Goal: Communication & Community: Answer question/provide support

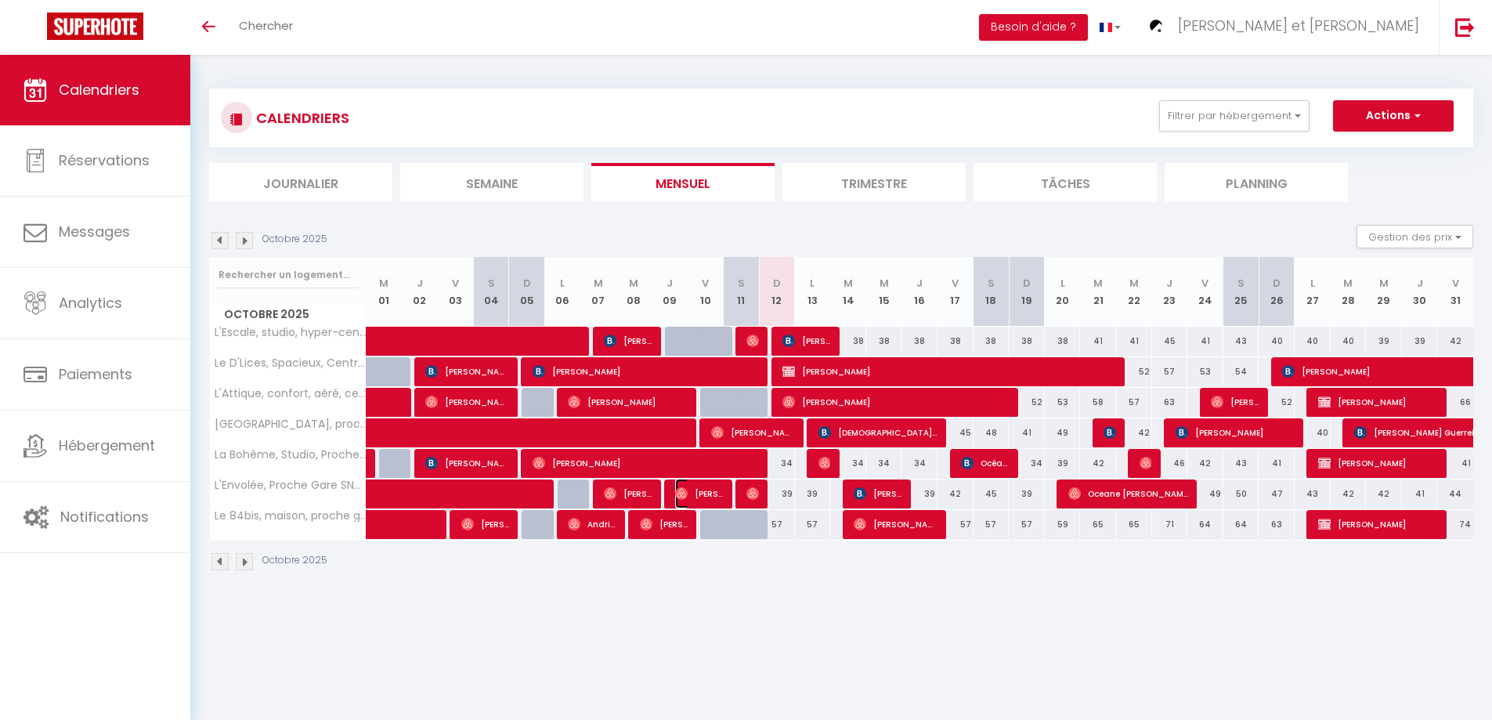
click at [693, 497] on span "[PERSON_NAME]" at bounding box center [699, 493] width 48 height 30
select select "OK"
select select "0"
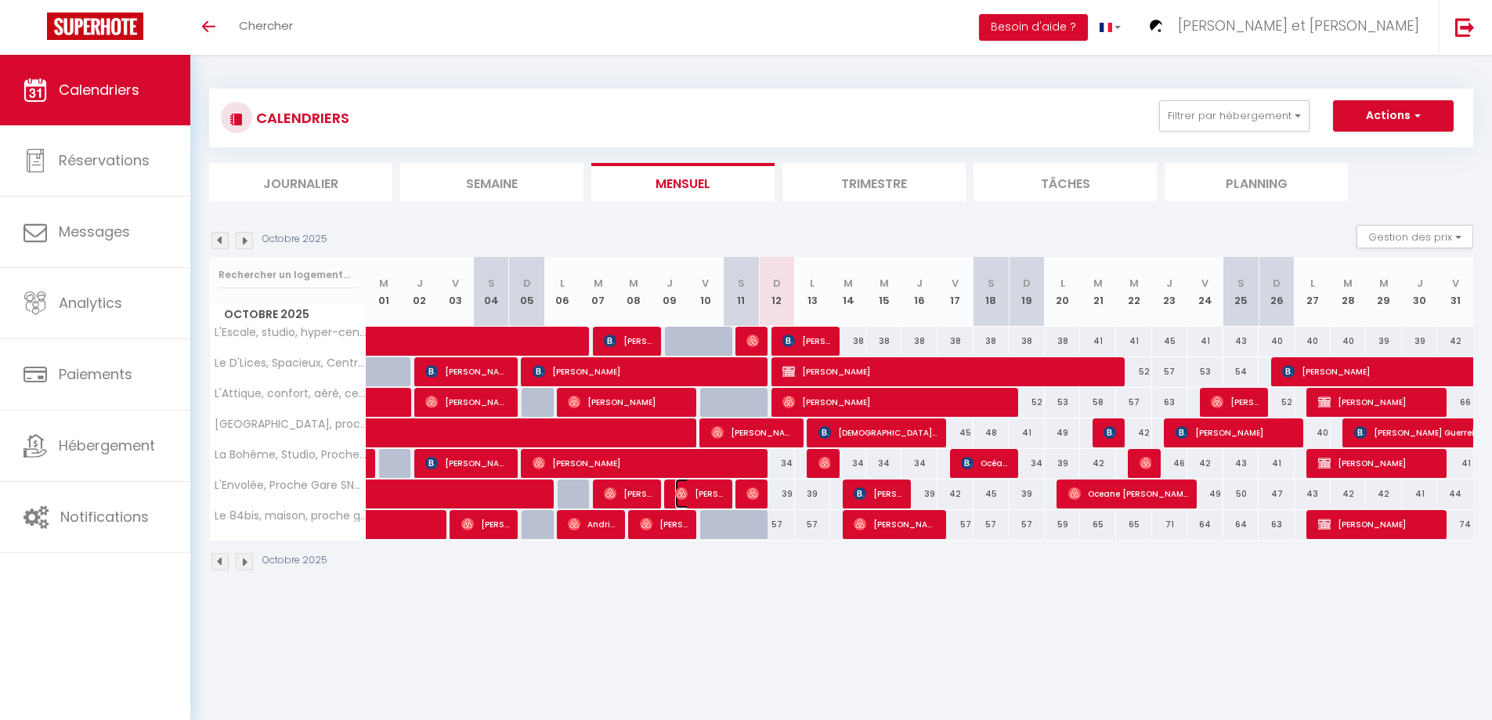
select select "1"
select select
select select "50747"
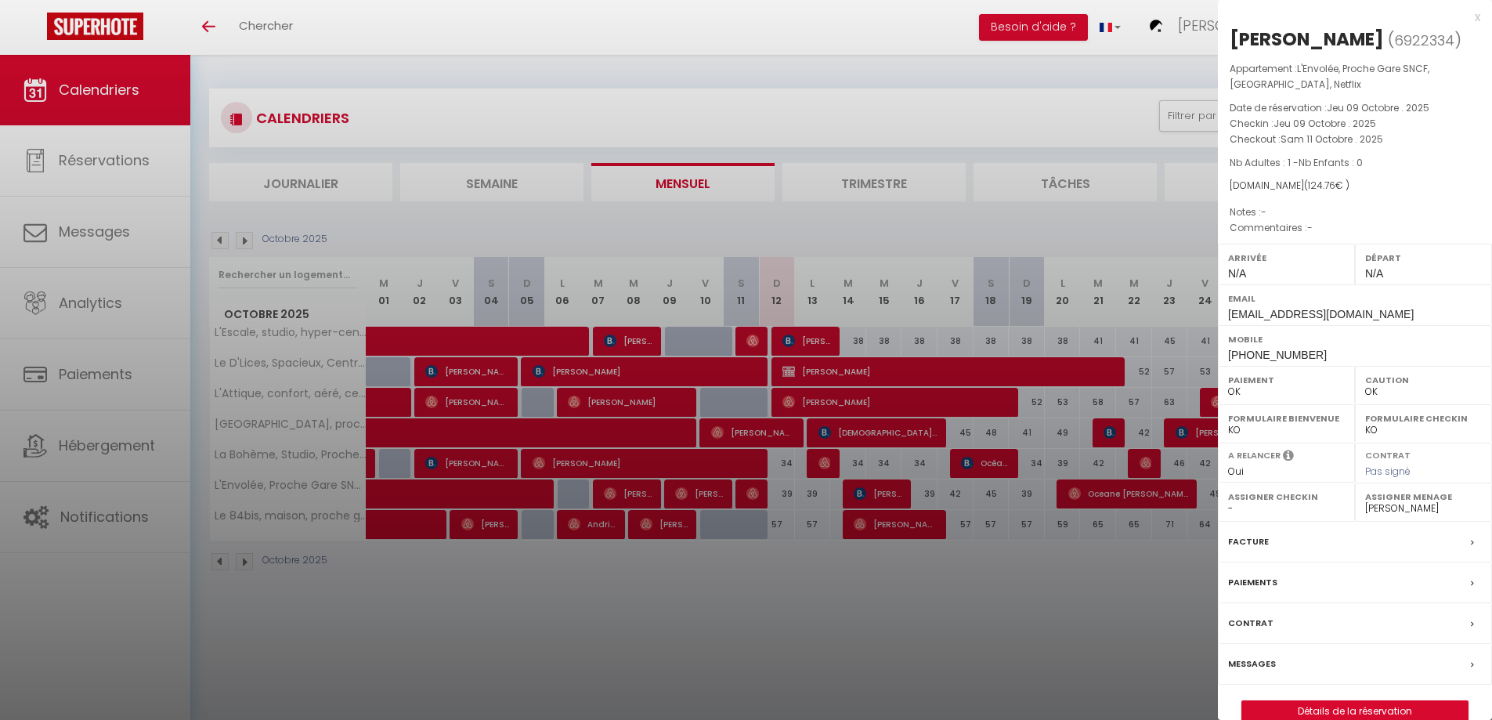
click at [1249, 662] on label "Messages" at bounding box center [1252, 663] width 48 height 16
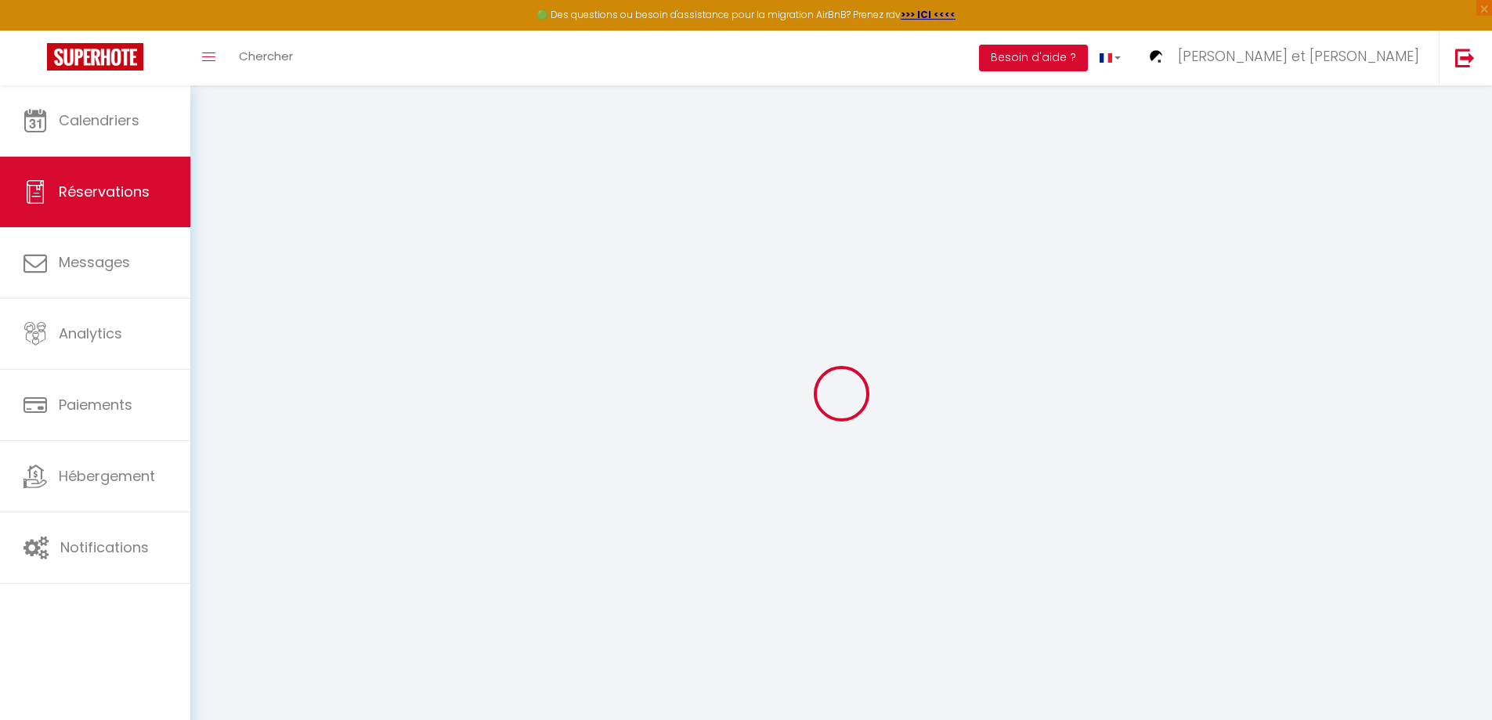
select select
checkbox input "false"
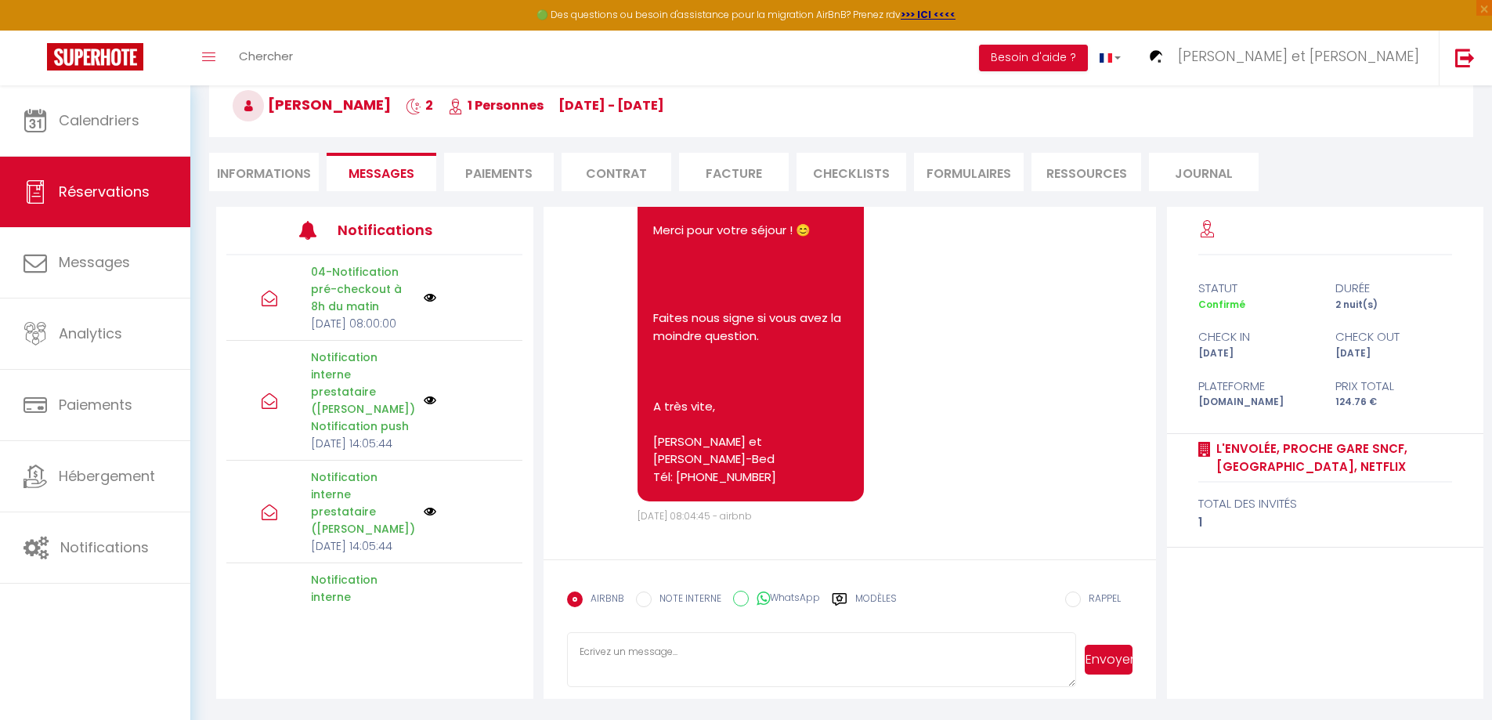
scroll to position [85, 0]
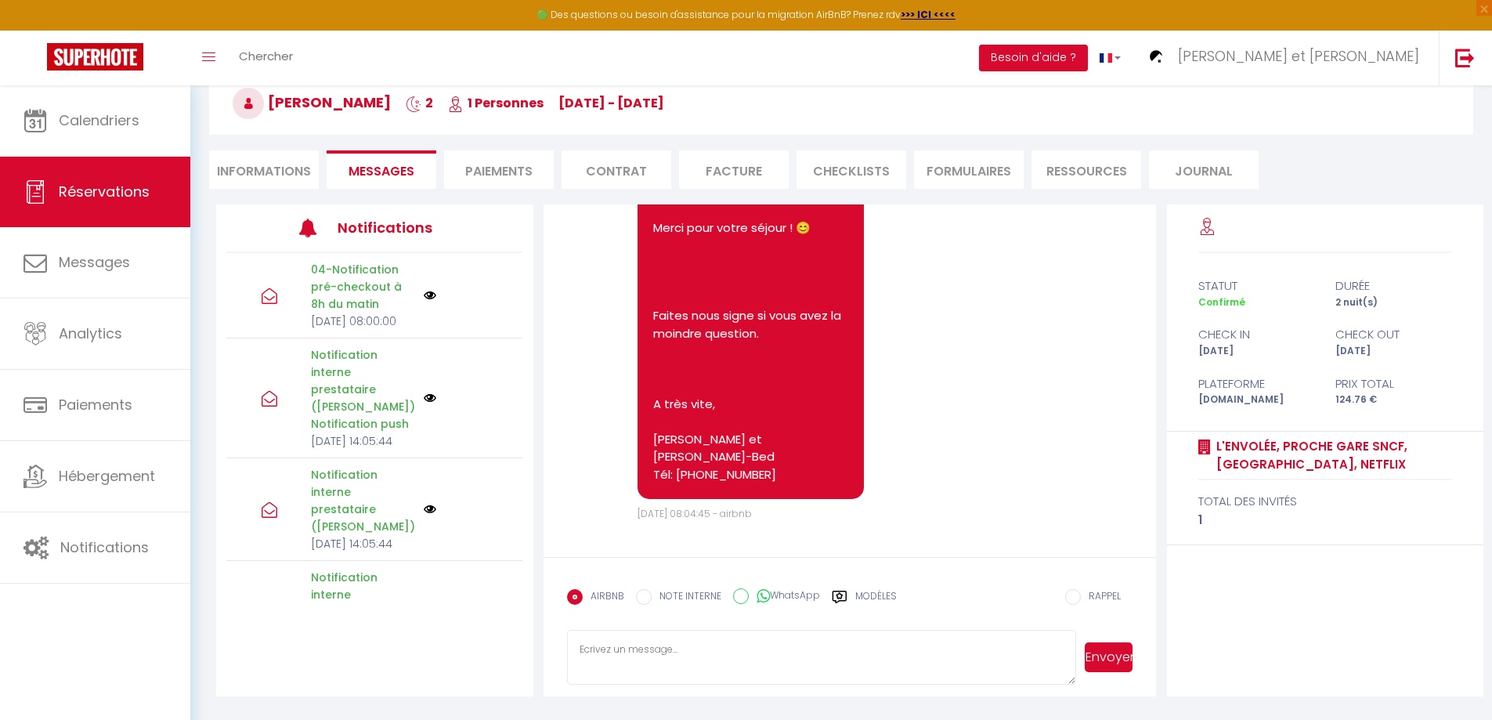
click at [862, 597] on label "Modèles" at bounding box center [876, 602] width 42 height 27
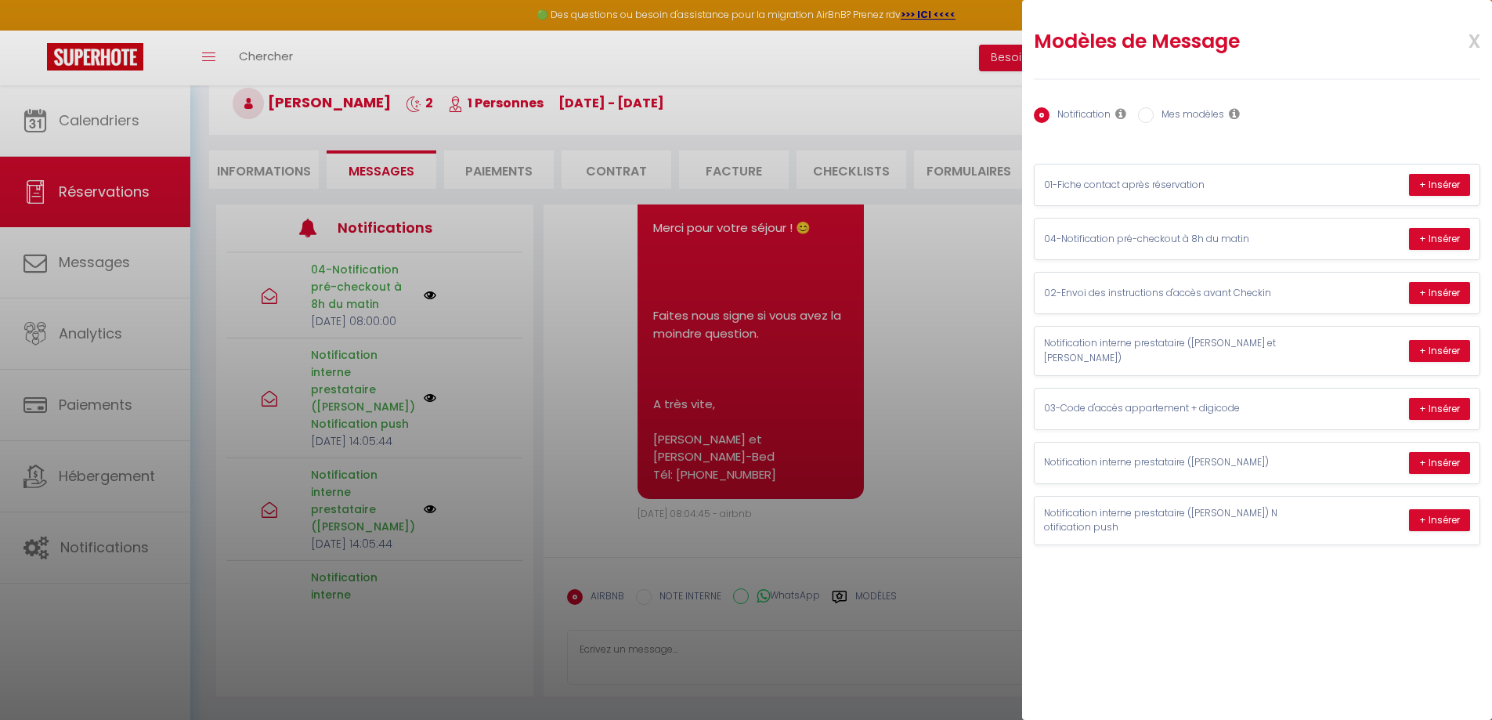
click at [1154, 114] on label "Mes modèles" at bounding box center [1188, 115] width 70 height 17
click at [1153, 114] on input "Mes modèles" at bounding box center [1146, 115] width 16 height 16
radio input "true"
radio input "false"
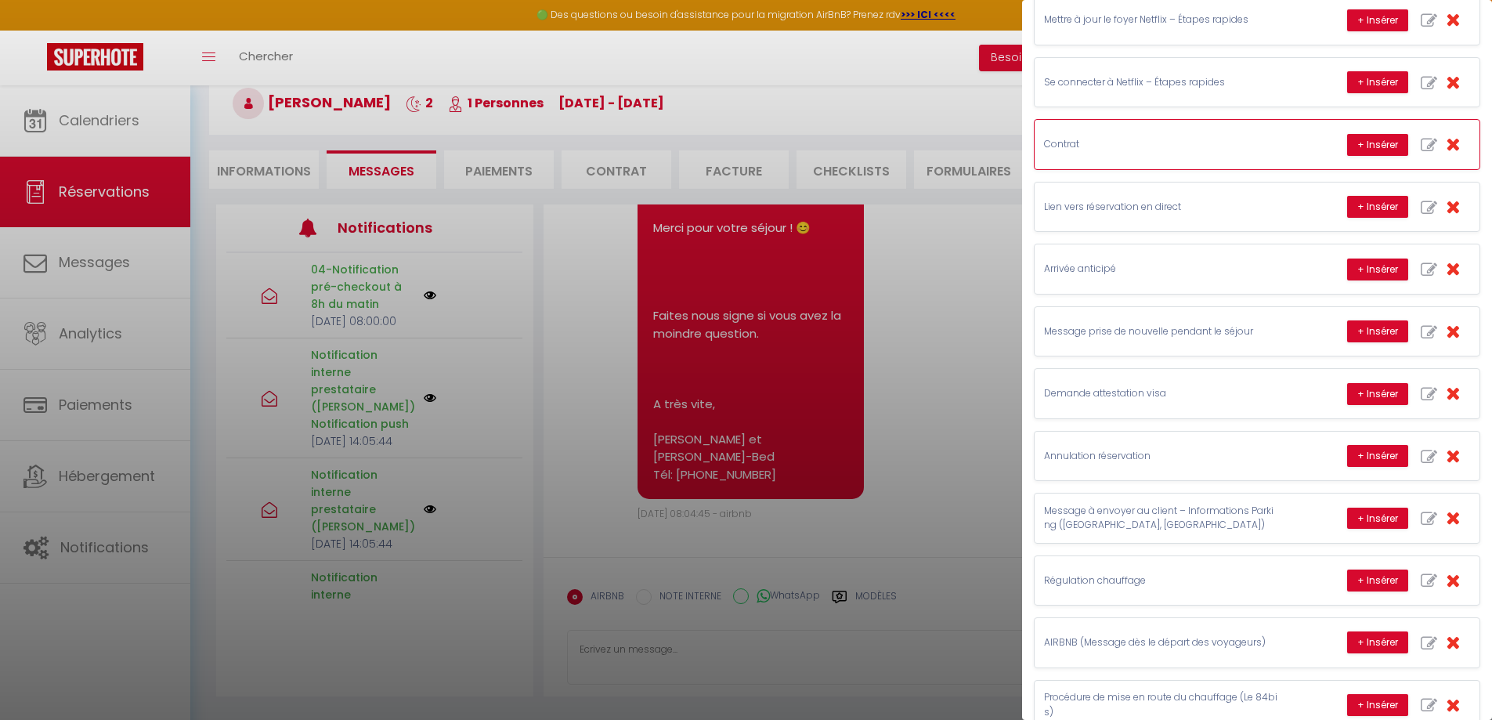
scroll to position [660, 0]
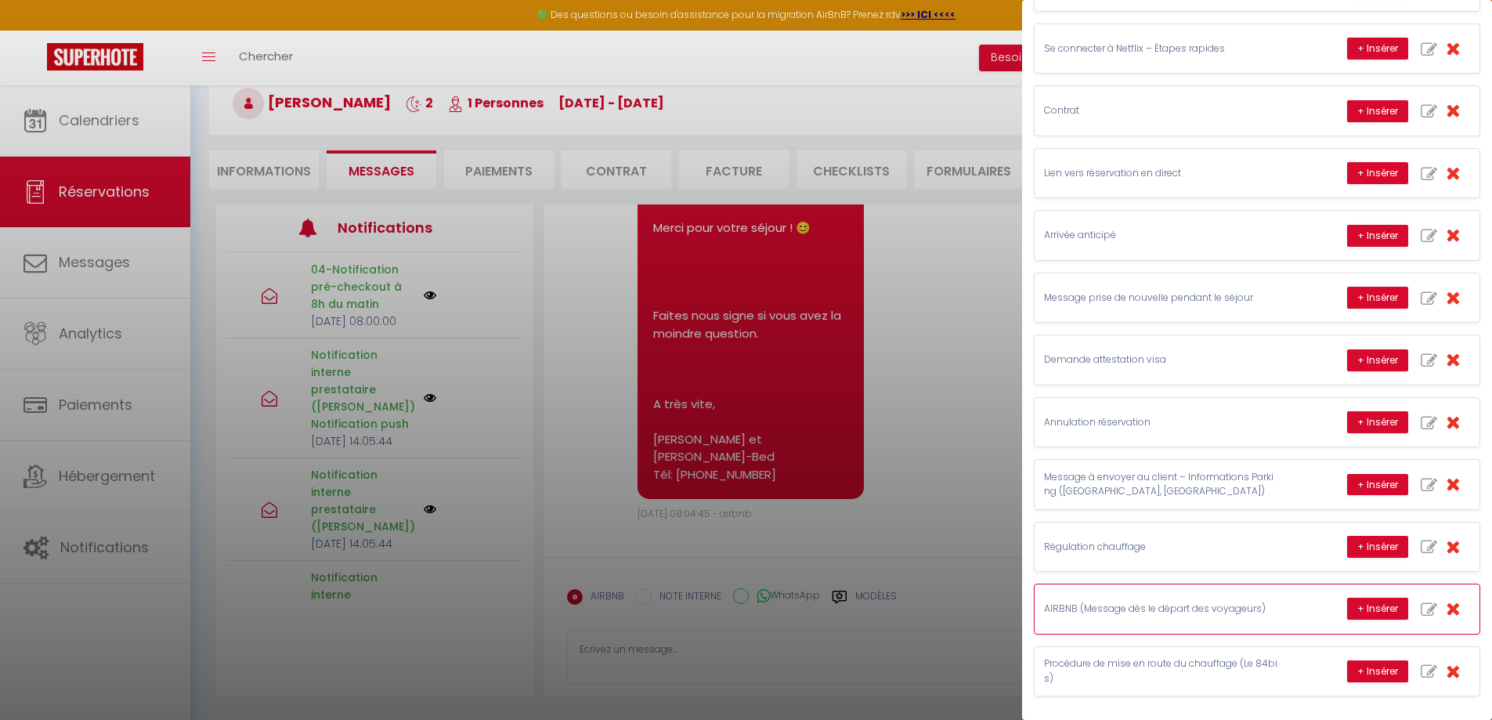
click at [1136, 612] on p "AIRBNB (Message dès le départ des voyageurs)" at bounding box center [1161, 608] width 235 height 15
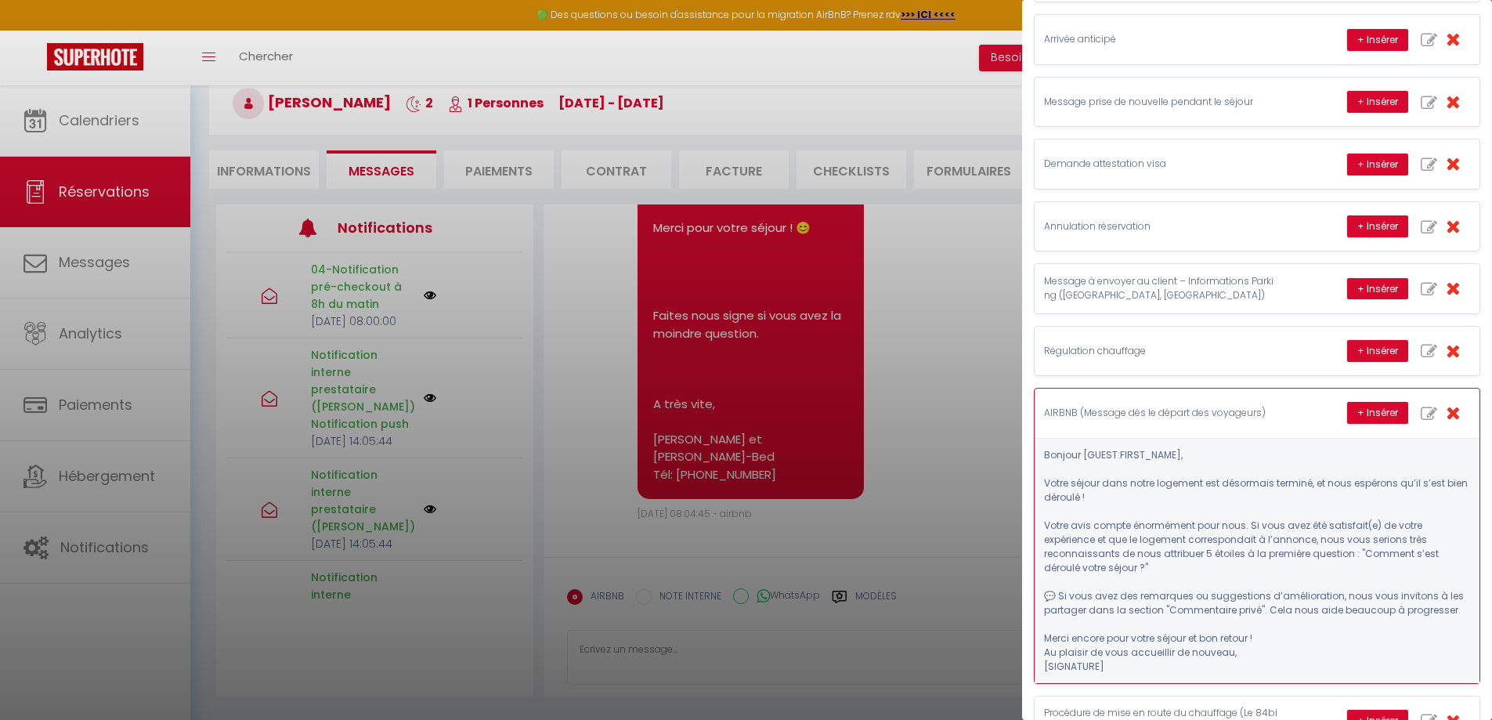
scroll to position [905, 0]
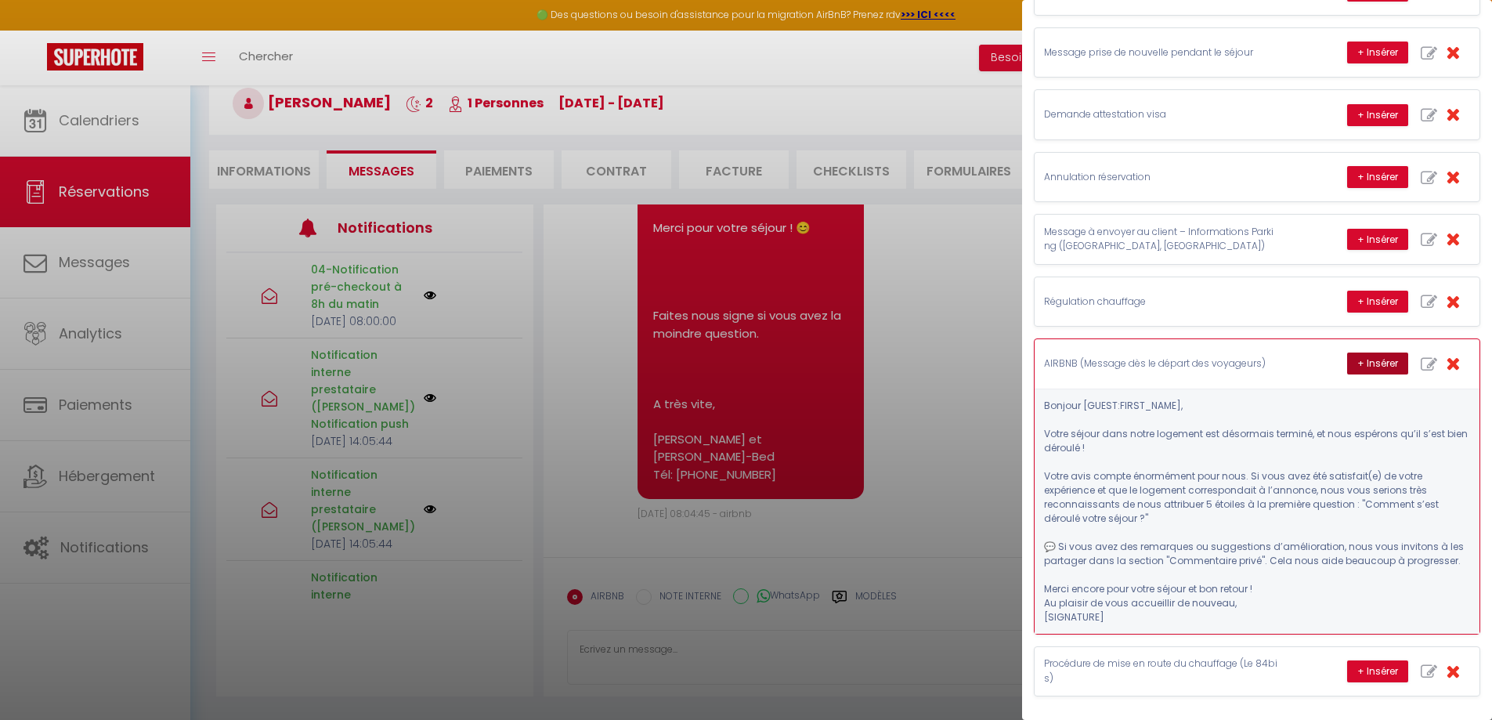
click at [1353, 366] on button "+ Insérer" at bounding box center [1377, 363] width 61 height 22
type textarea "Bonjour [PERSON_NAME], Votre séjour dans notre logement est désormais terminé, …"
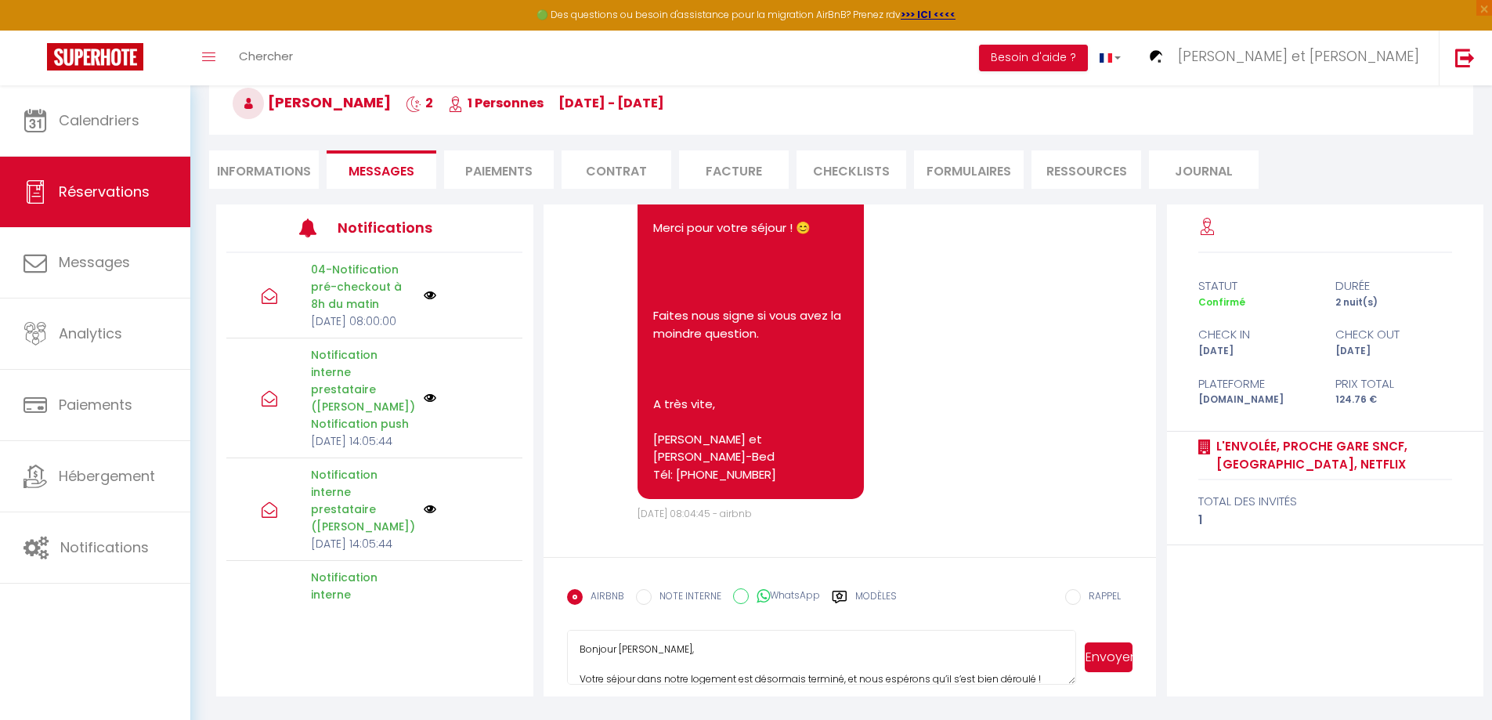
click at [1109, 659] on button "Envoyer" at bounding box center [1109, 657] width 48 height 30
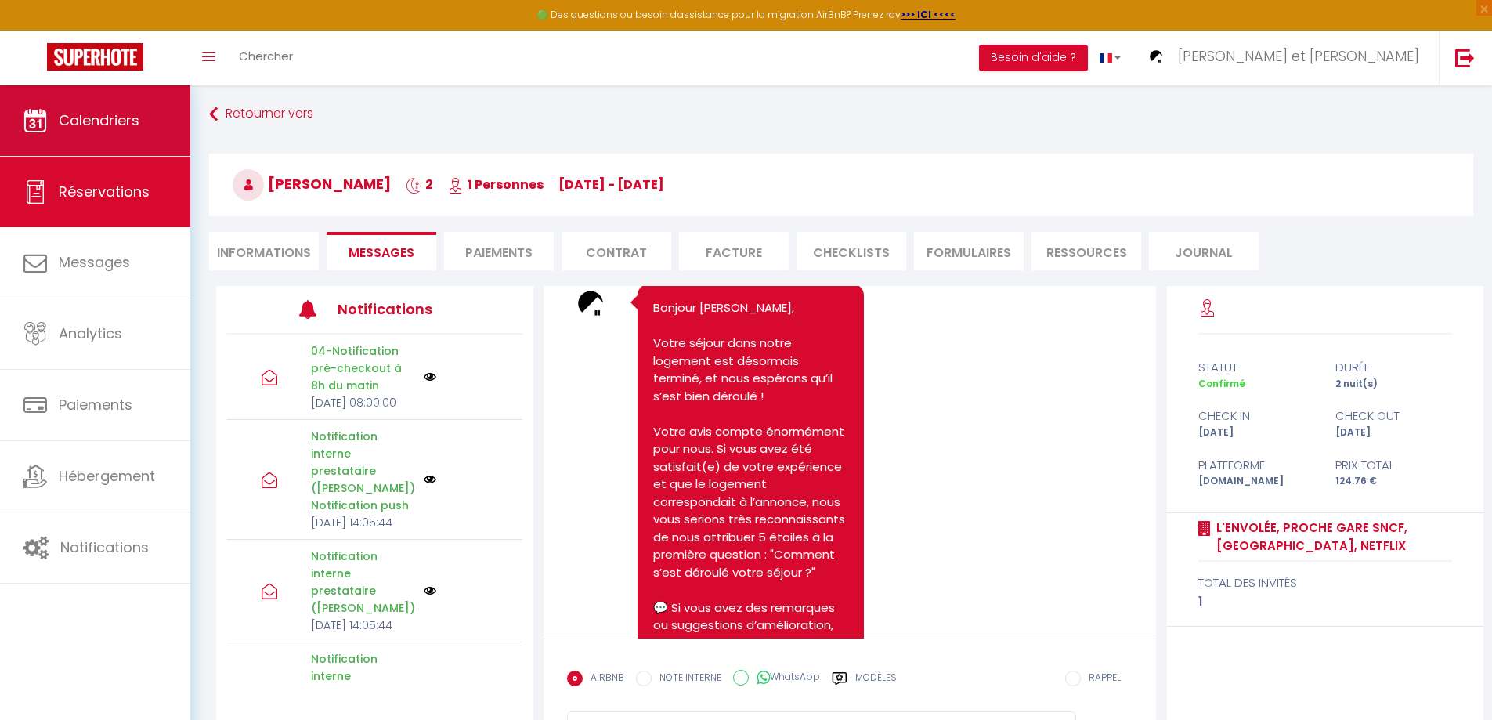
scroll to position [0, 0]
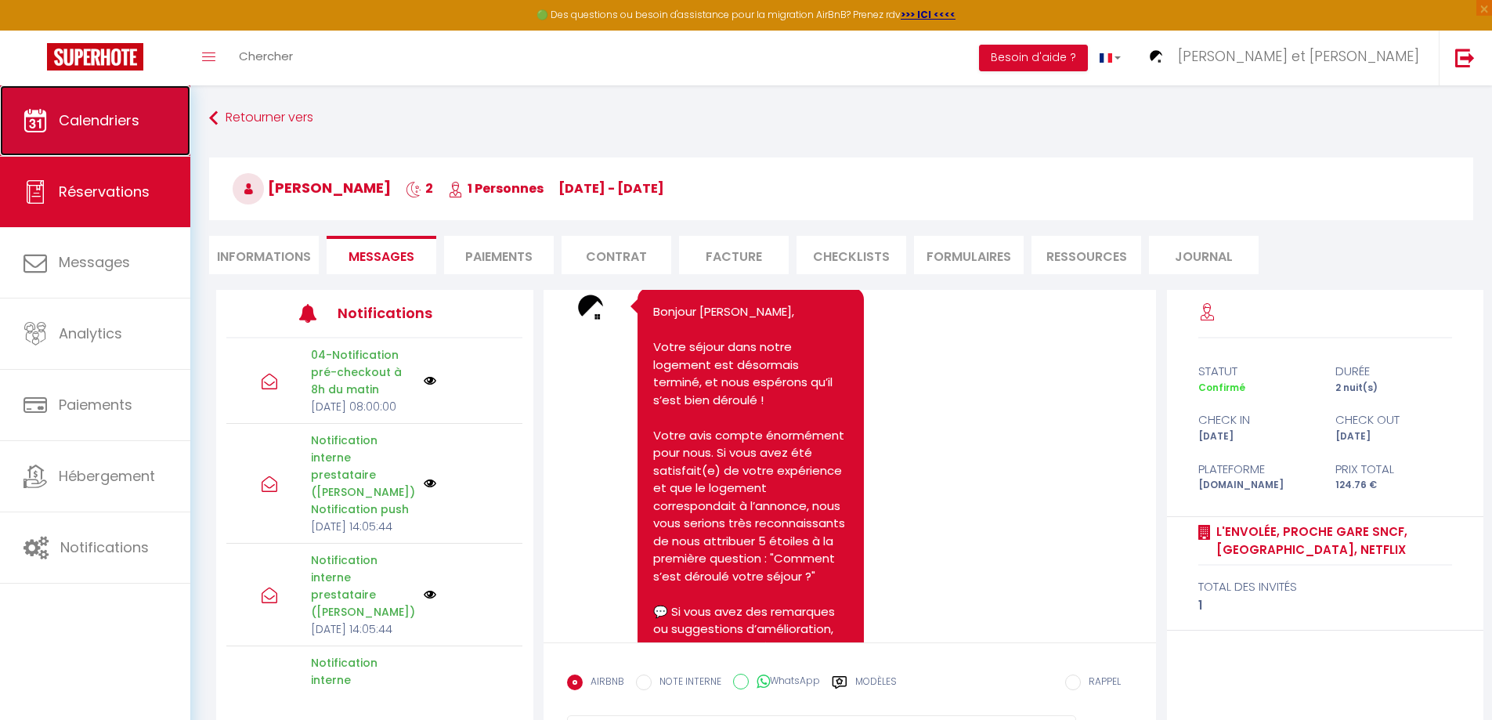
click at [128, 114] on span "Calendriers" at bounding box center [99, 120] width 81 height 20
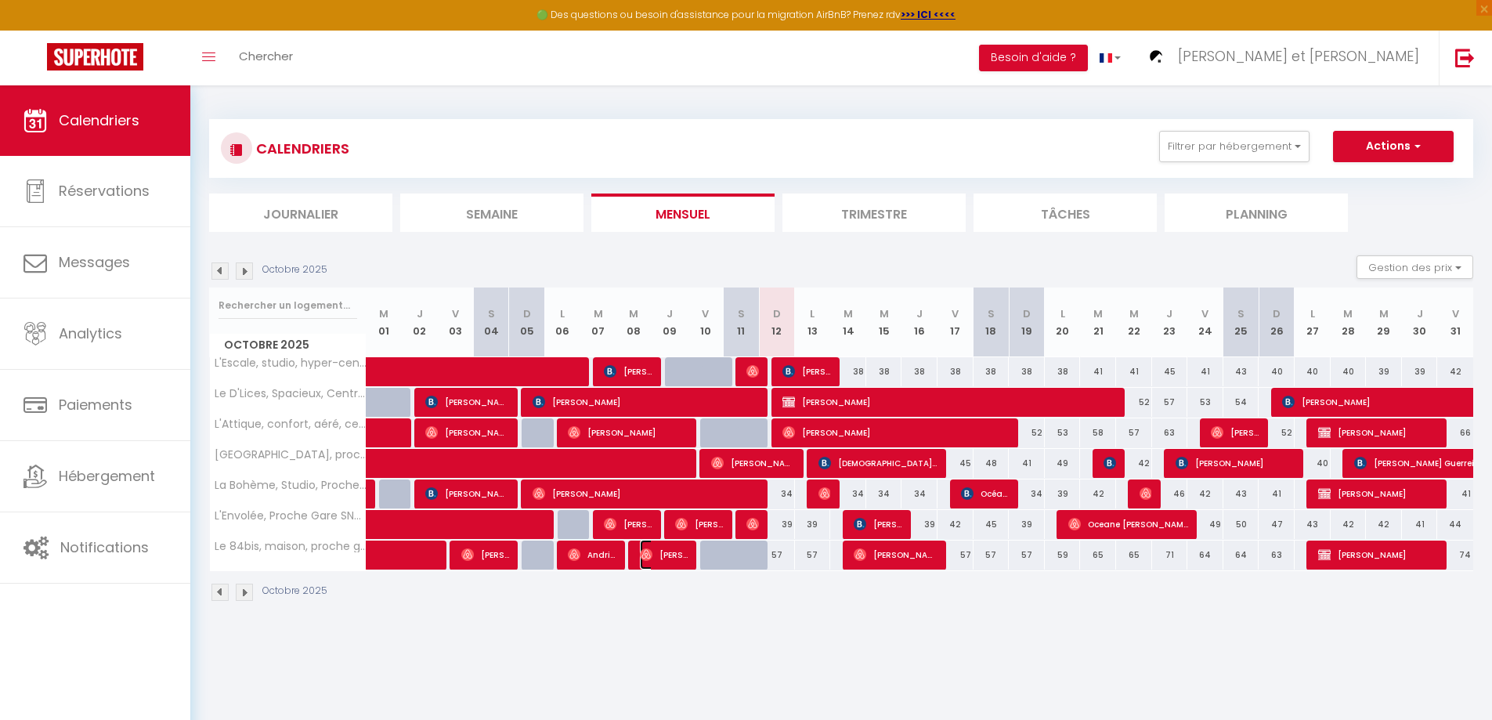
click at [672, 557] on span "[PERSON_NAME]" at bounding box center [664, 555] width 48 height 30
select select "OK"
select select "1"
select select "0"
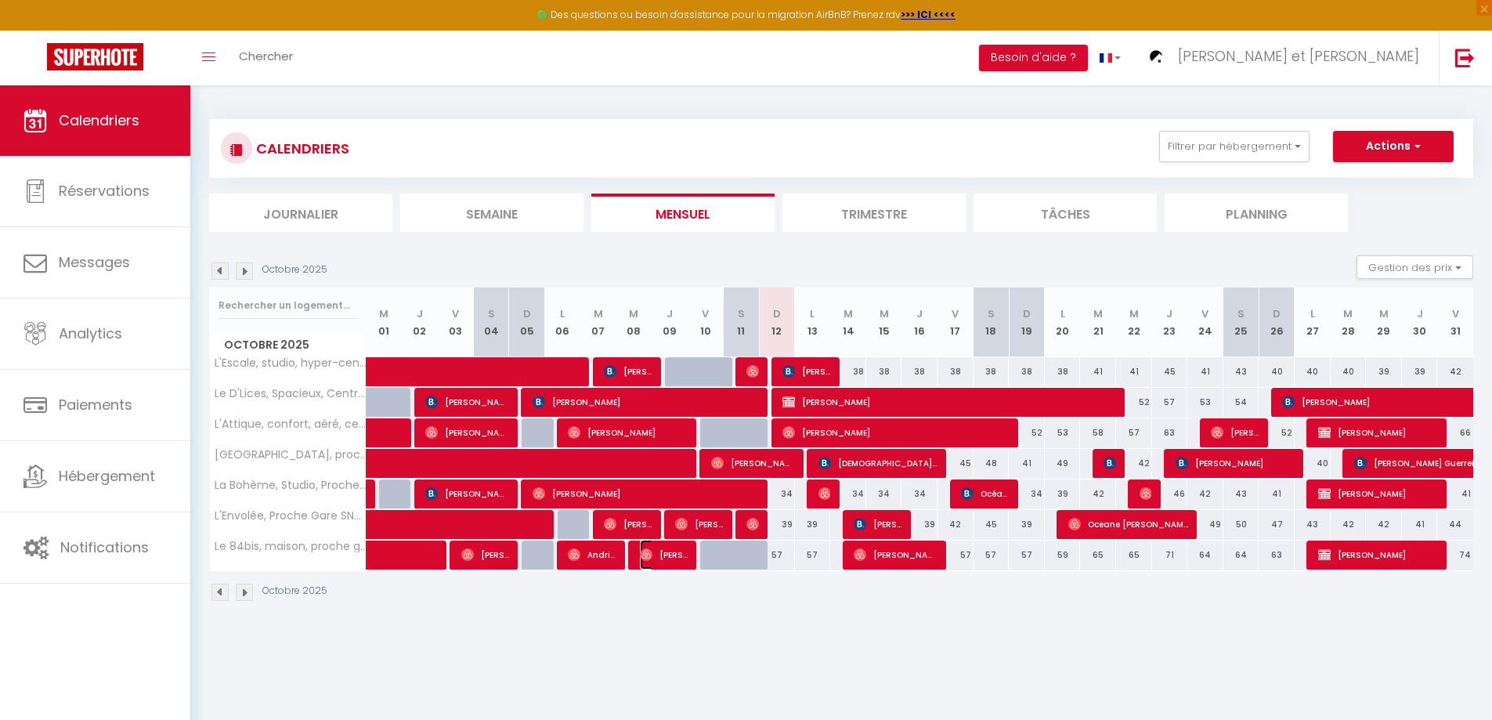
select select "1"
select select
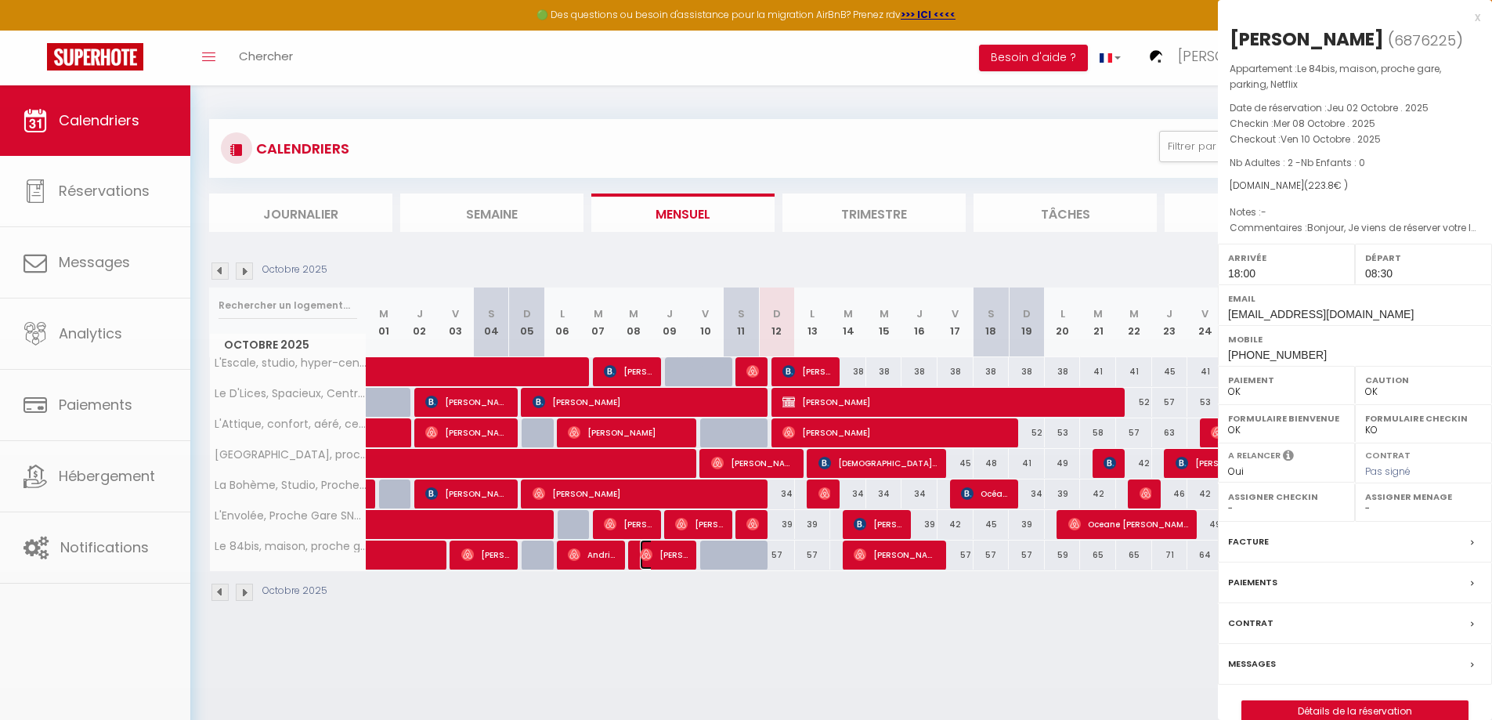
select select "50747"
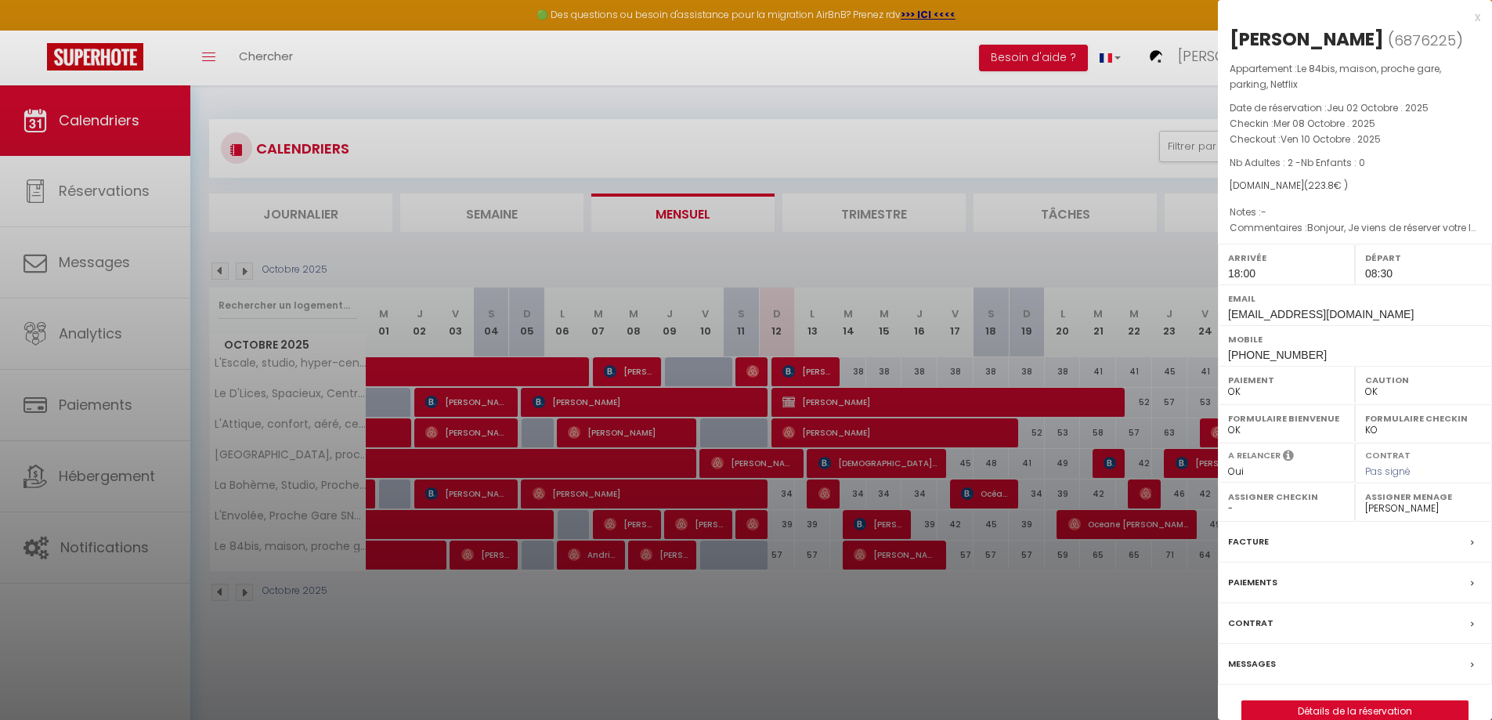
click at [1249, 660] on label "Messages" at bounding box center [1252, 663] width 48 height 16
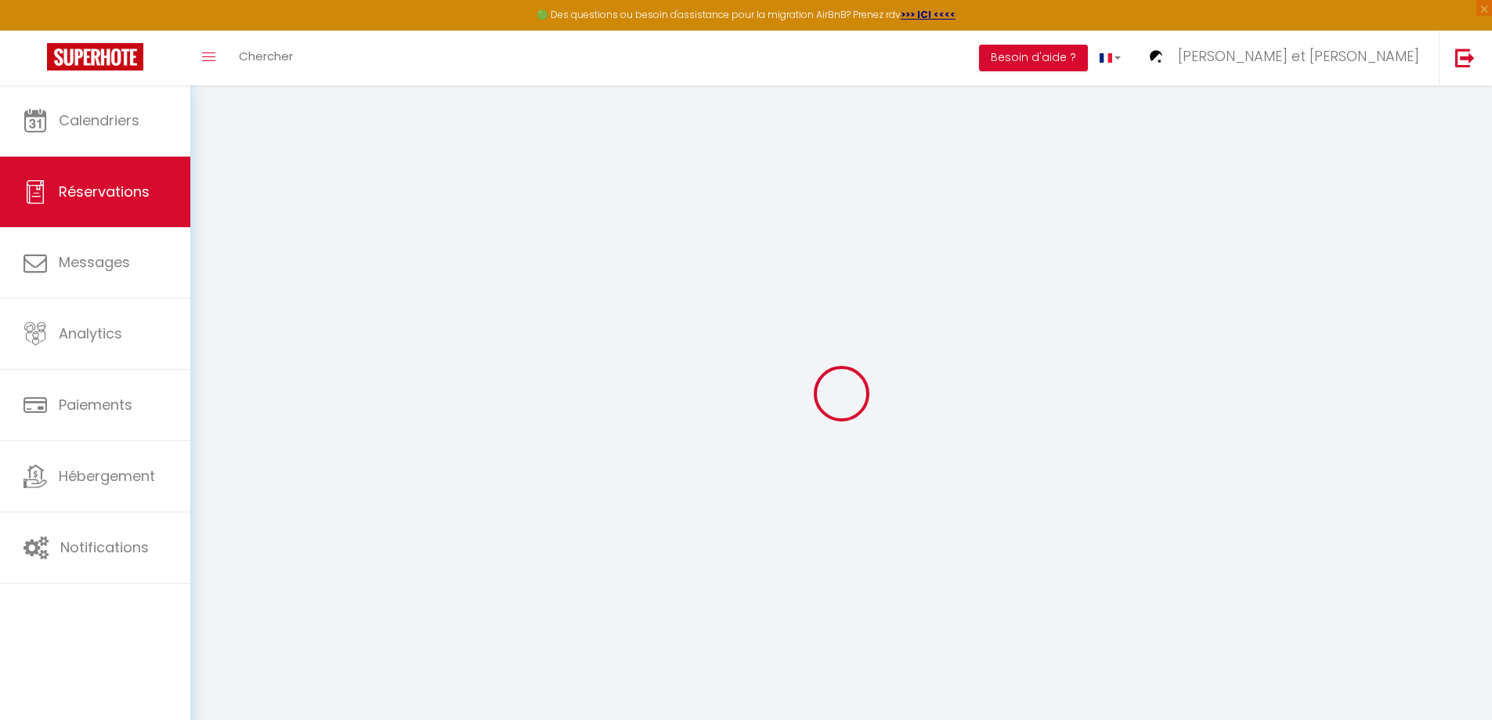
select select
checkbox input "false"
type textarea "Bonjour, Je viens de réserver votre logement dans un cadre professionnel pour m…"
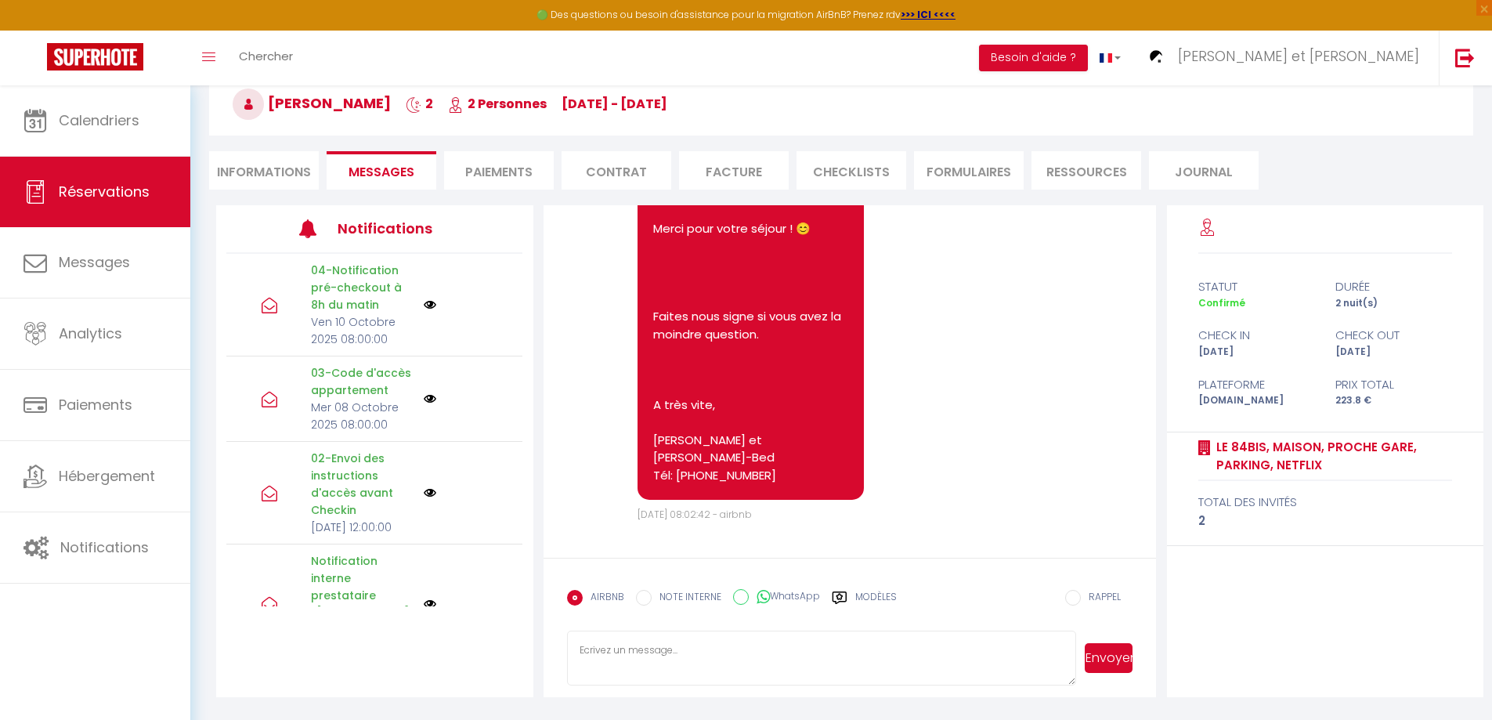
scroll to position [85, 0]
click at [859, 595] on label "Modèles" at bounding box center [876, 602] width 42 height 27
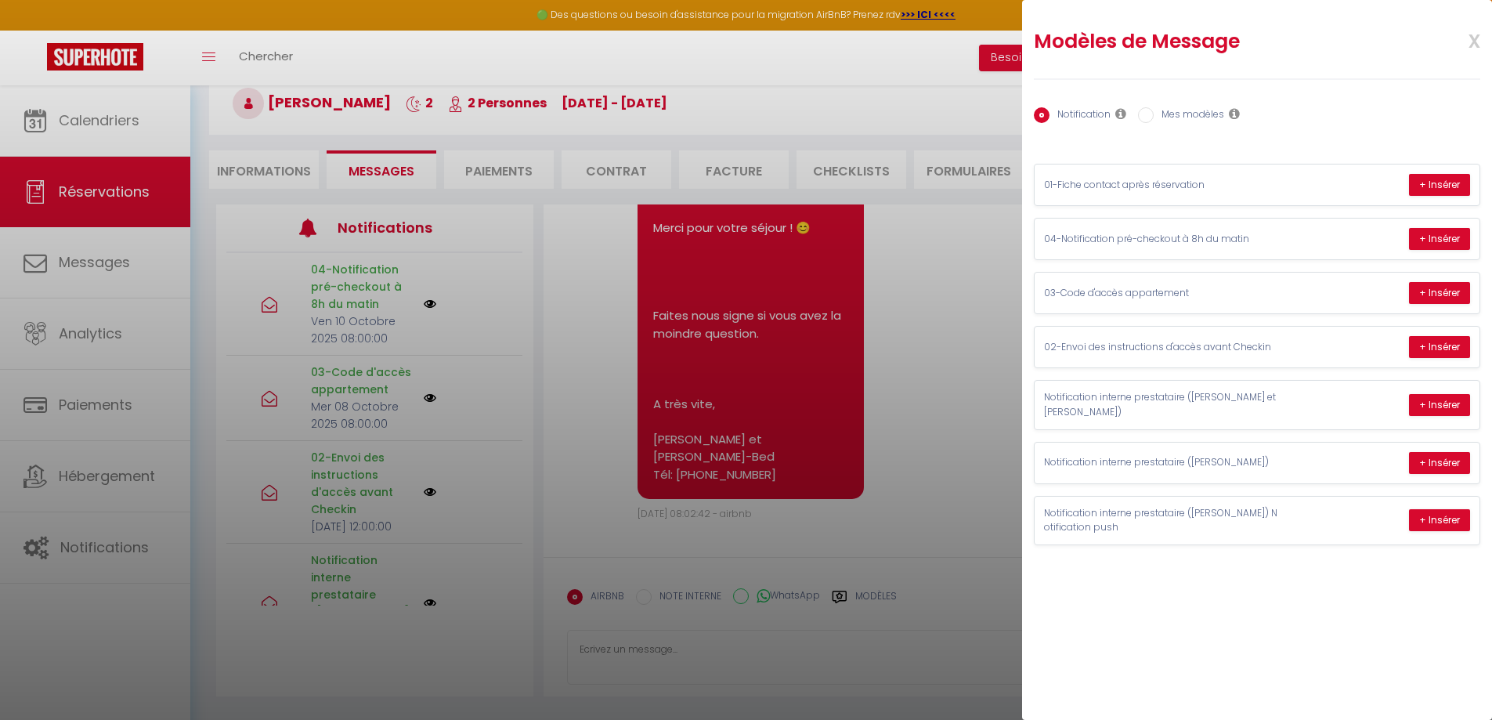
click at [1150, 117] on input "Mes modèles" at bounding box center [1146, 115] width 16 height 16
radio input "true"
radio input "false"
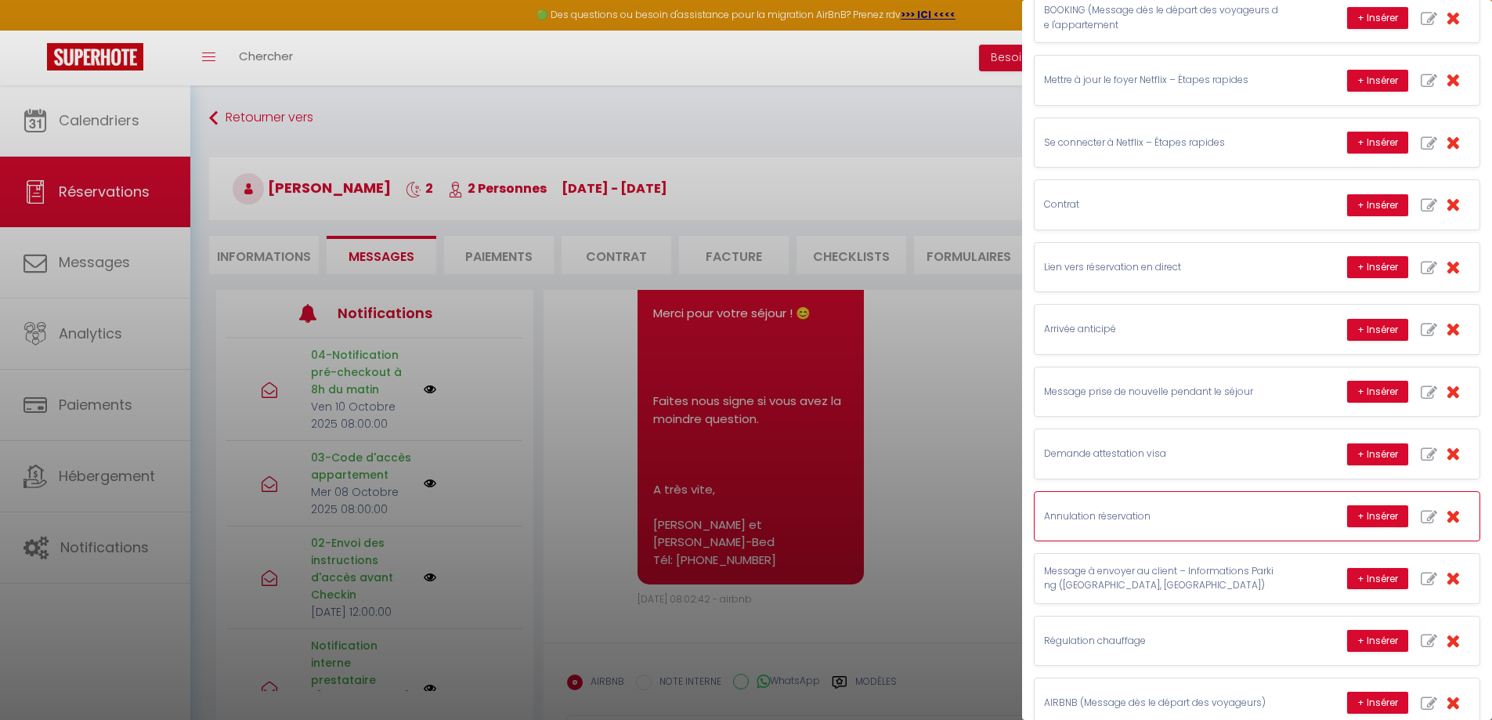
scroll to position [660, 0]
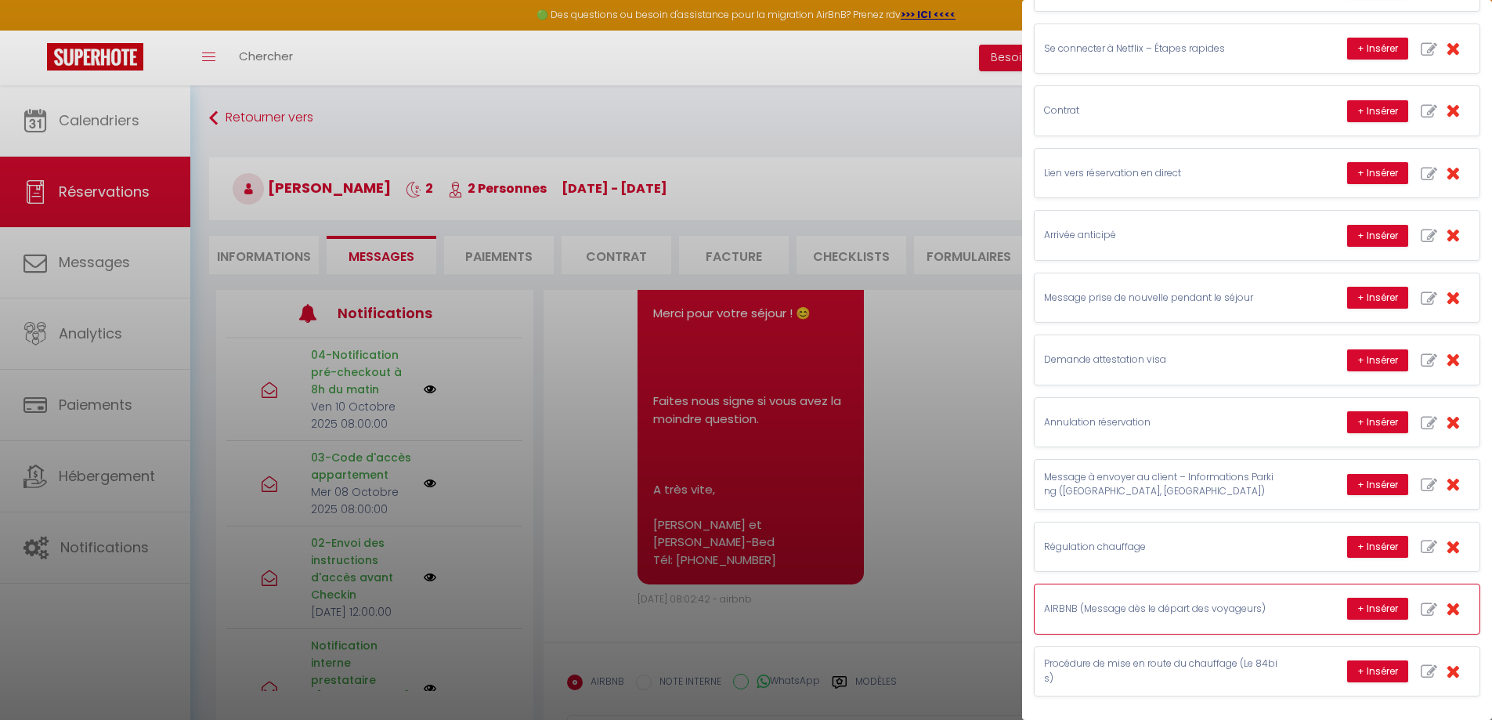
click at [1171, 614] on p "AIRBNB (Message dès le départ des voyageurs)" at bounding box center [1161, 608] width 235 height 15
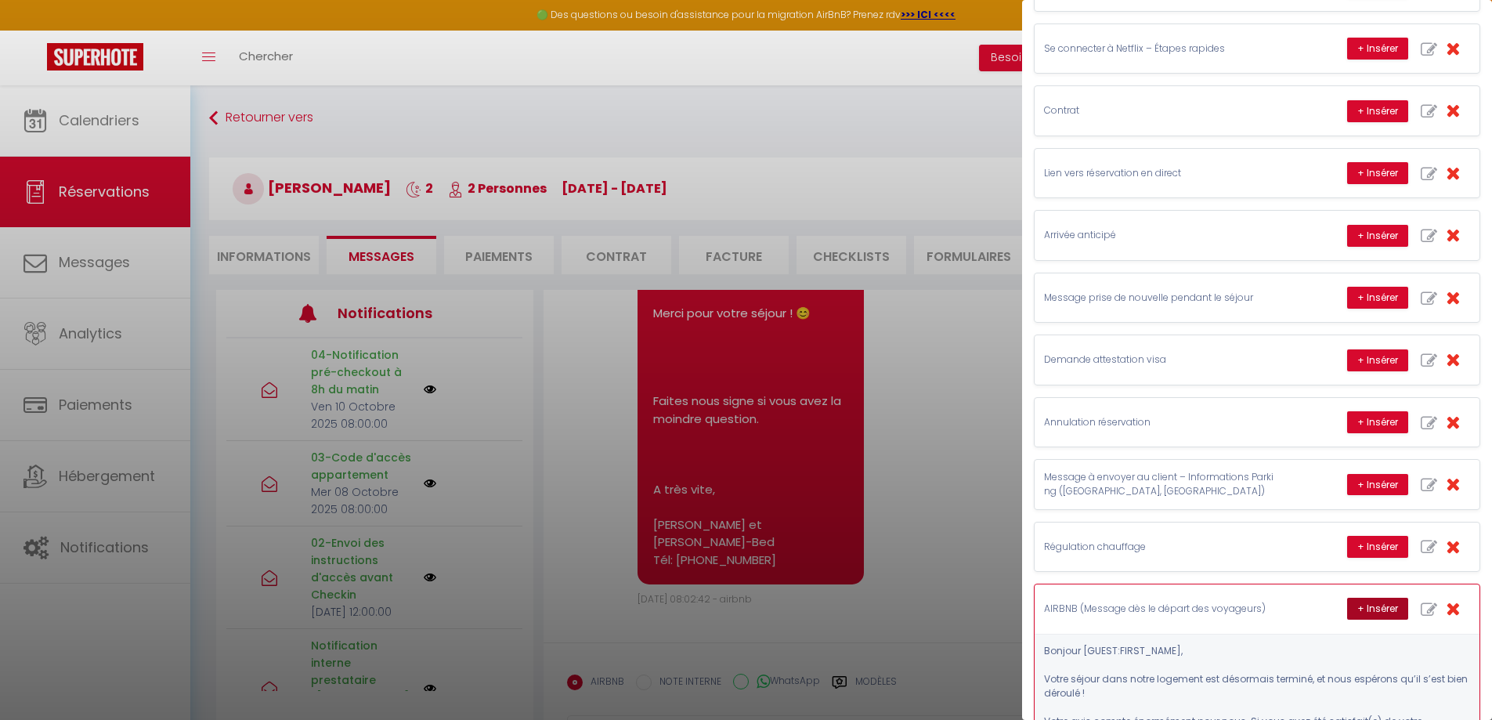
click at [1374, 608] on button "+ Insérer" at bounding box center [1377, 608] width 61 height 22
type textarea "Bonjour [PERSON_NAME], Votre séjour dans notre logement est désormais terminé, …"
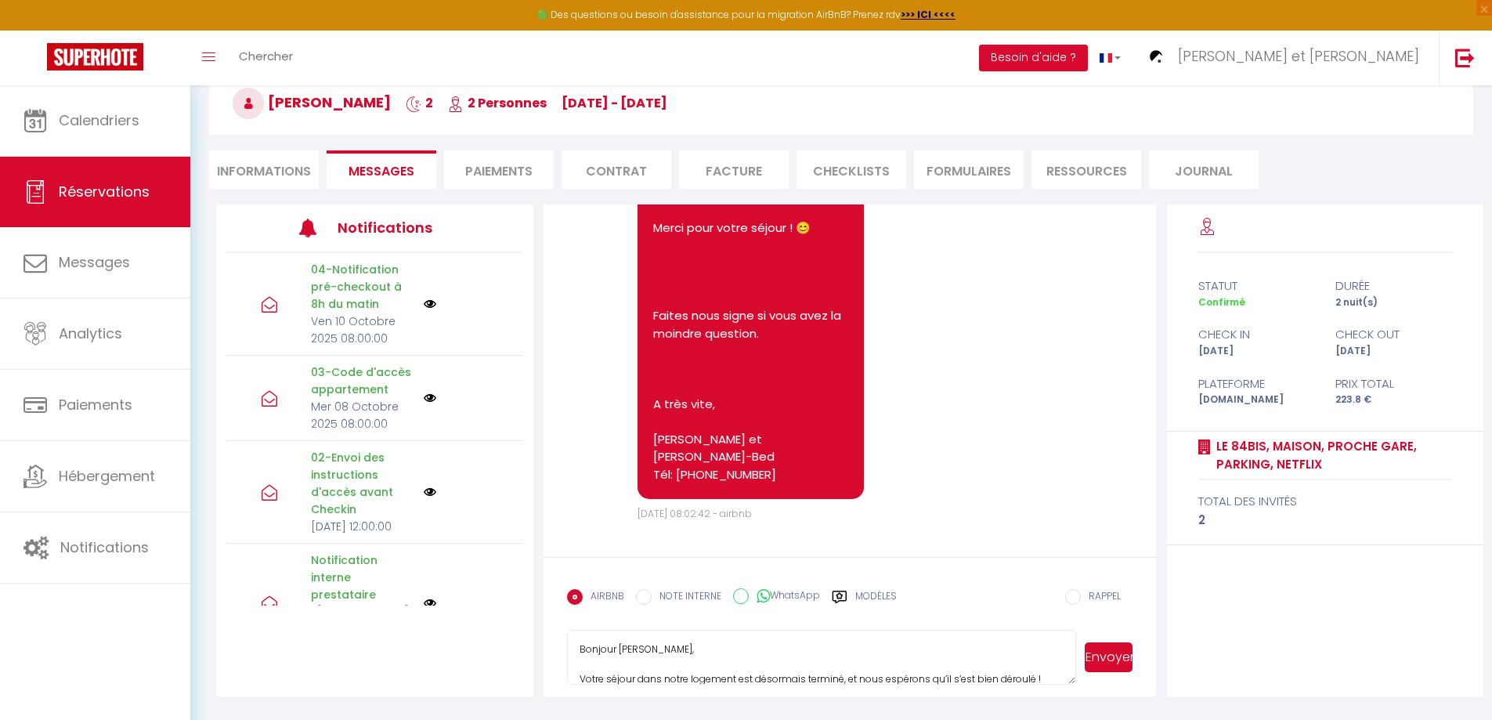
click at [1113, 657] on button "Envoyer" at bounding box center [1109, 657] width 48 height 30
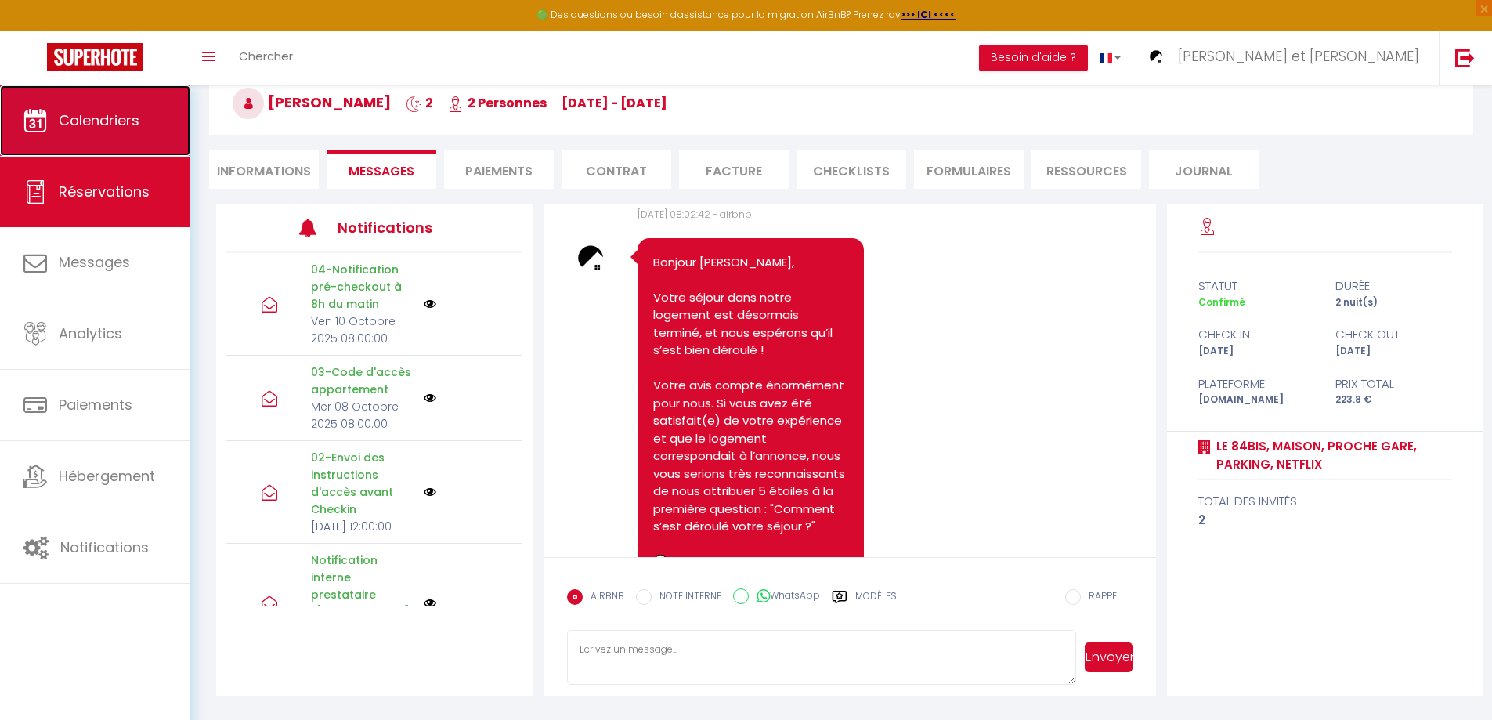
click at [77, 128] on span "Calendriers" at bounding box center [99, 120] width 81 height 20
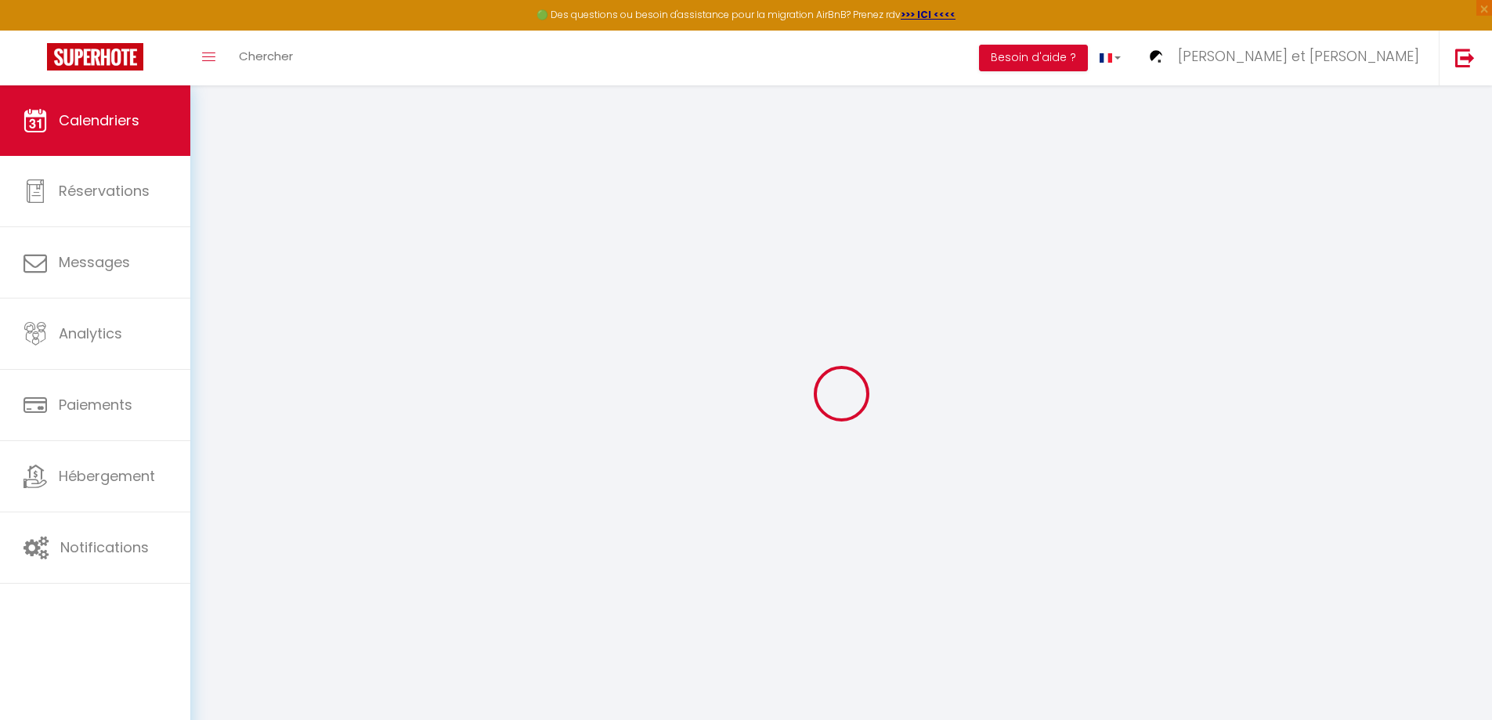
select select
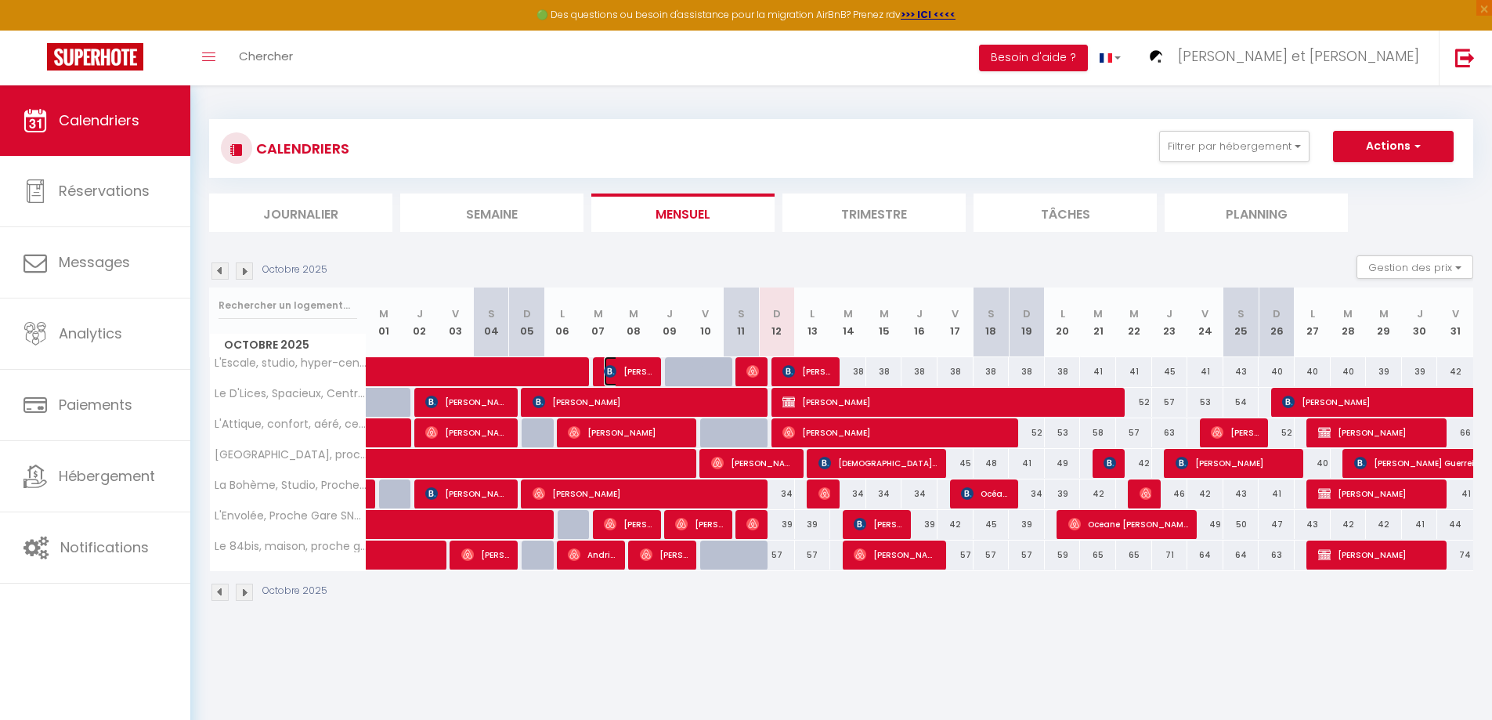
click at [619, 370] on span "[PERSON_NAME]" at bounding box center [628, 371] width 48 height 30
select select "OK"
select select "0"
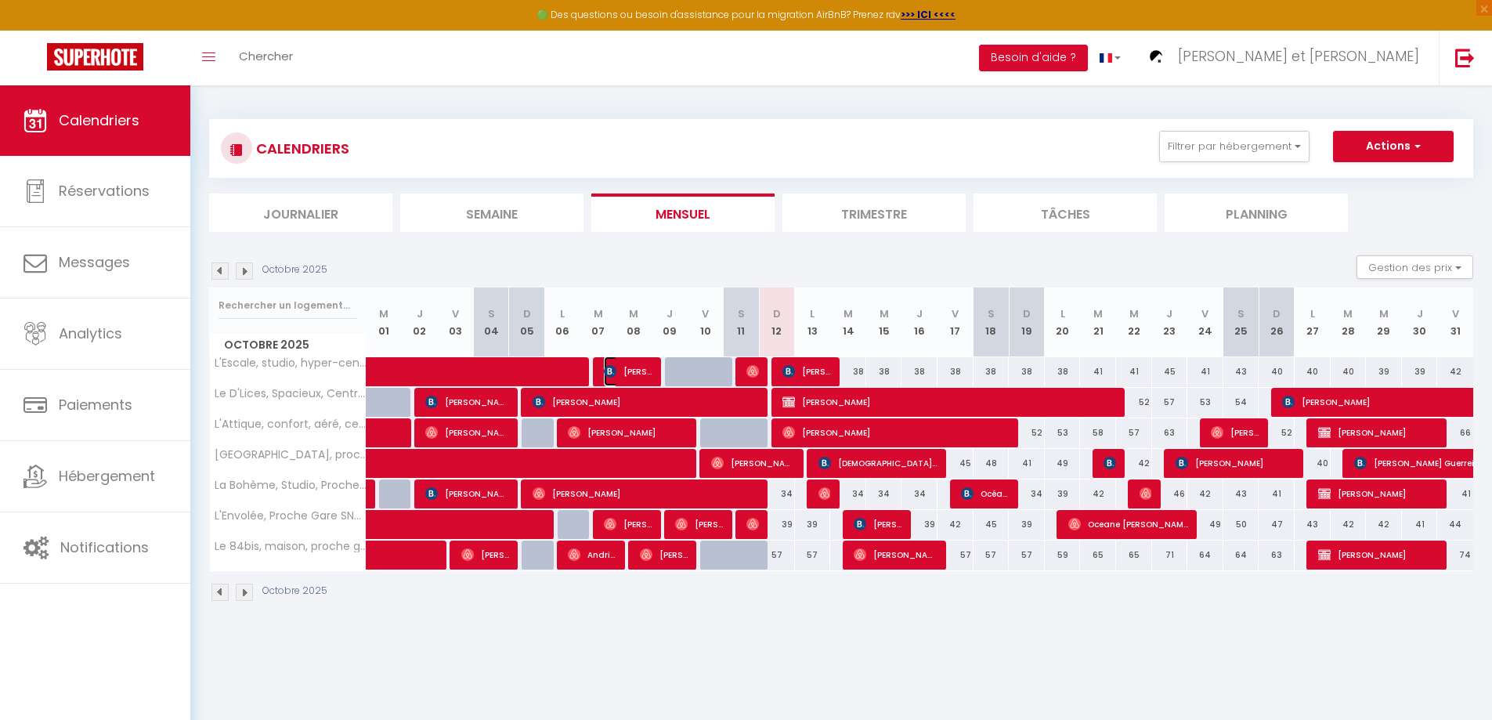
select select "1"
select select
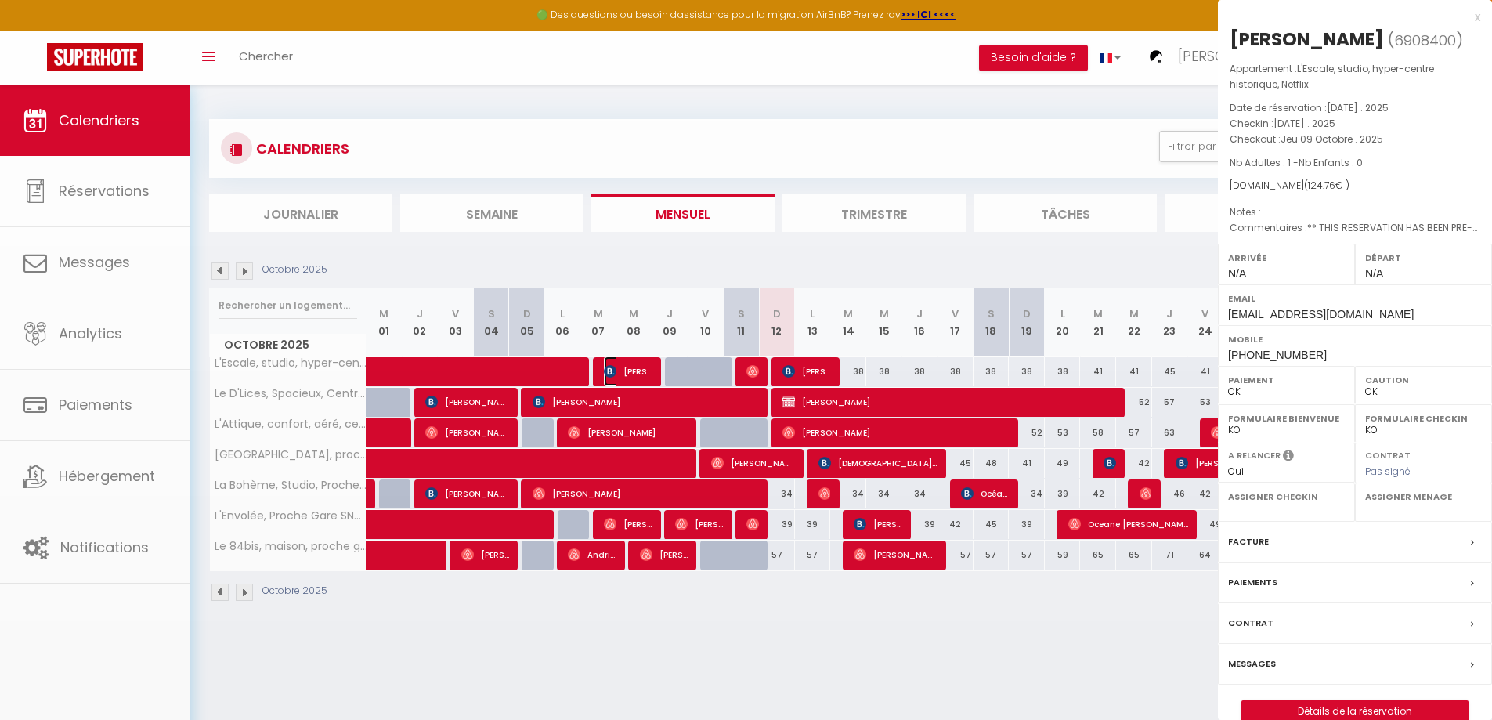
select select "44932"
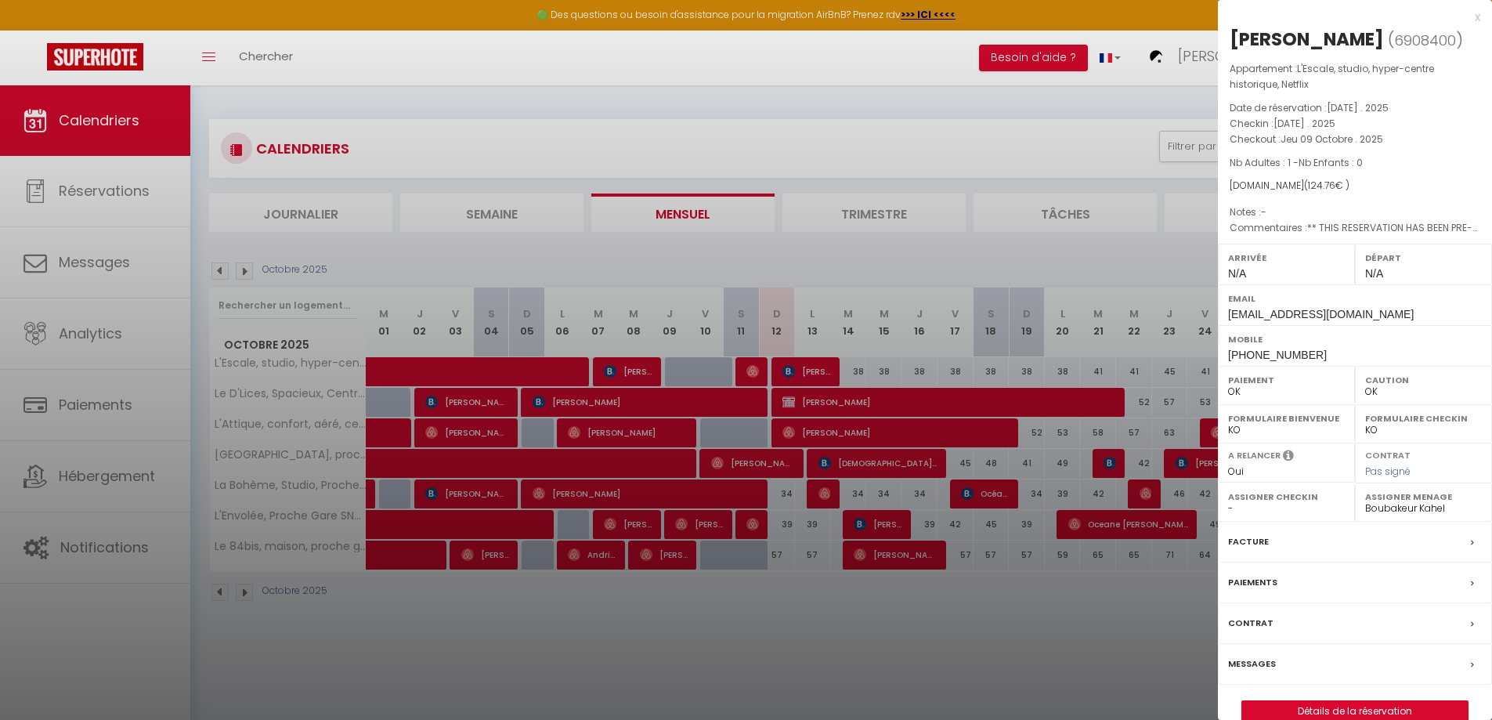
click at [1238, 660] on label "Messages" at bounding box center [1252, 663] width 48 height 16
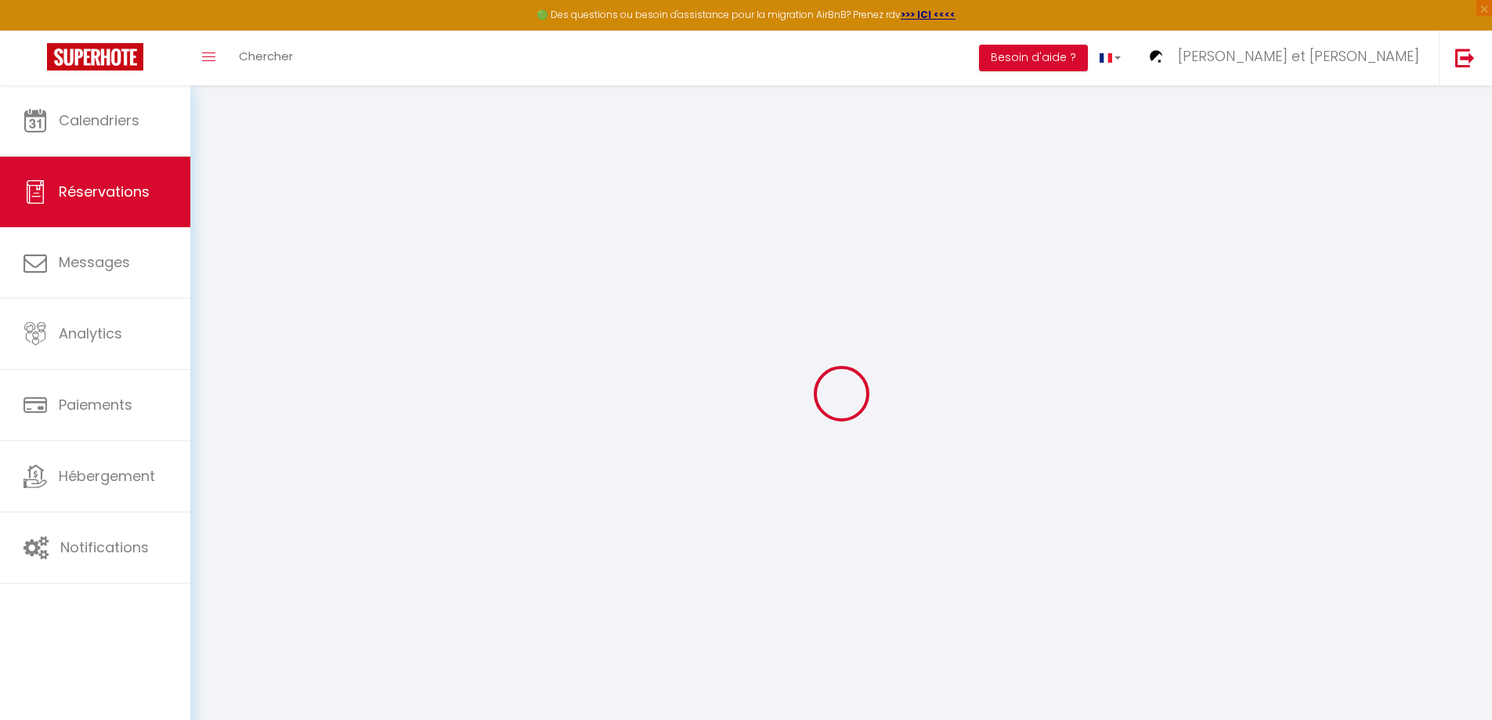
select select
checkbox input "false"
type textarea "** THIS RESERVATION HAS BEEN PRE-PAID ** BOOKING NOTE : Payment charge is EUR 1…"
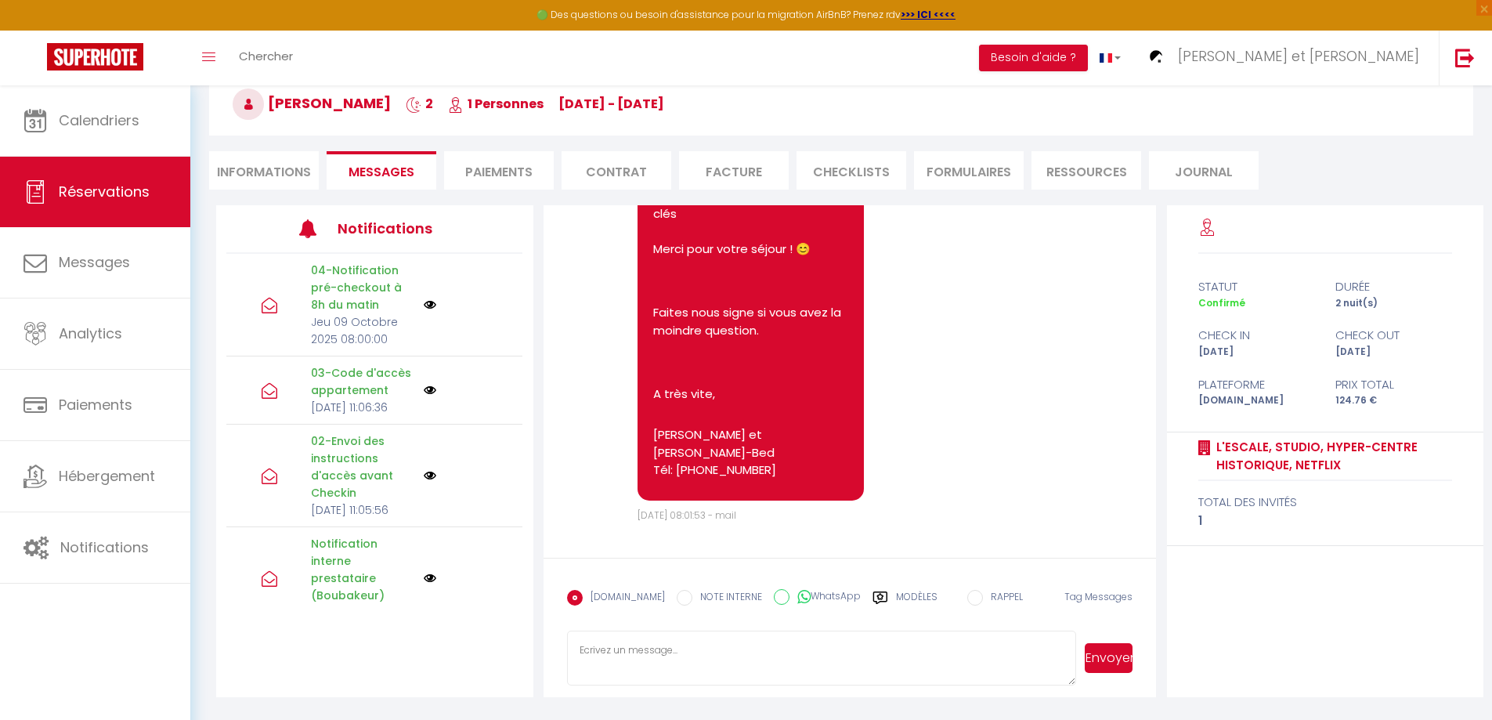
scroll to position [85, 0]
click at [880, 594] on div "Modèles" at bounding box center [904, 605] width 65 height 33
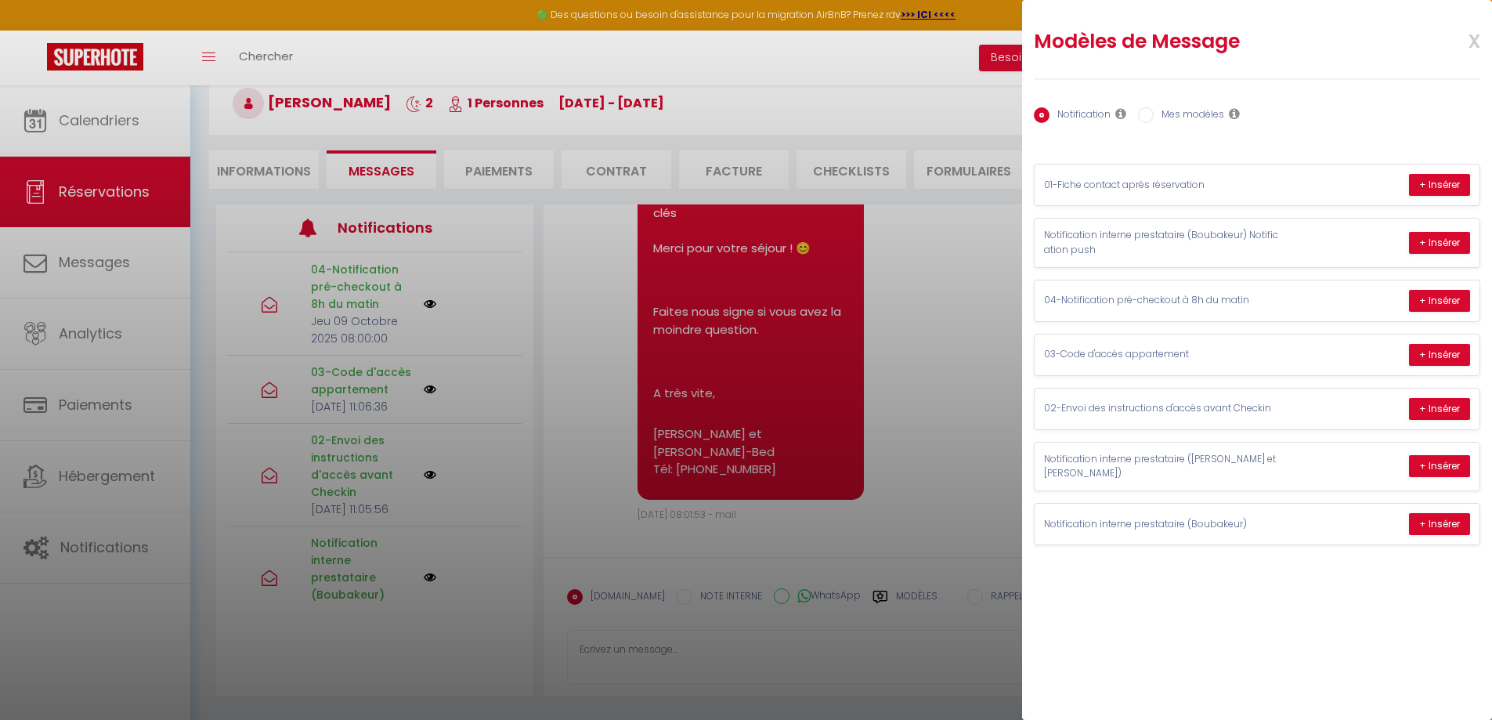
click at [1144, 117] on input "Mes modèles" at bounding box center [1146, 115] width 16 height 16
radio input "true"
radio input "false"
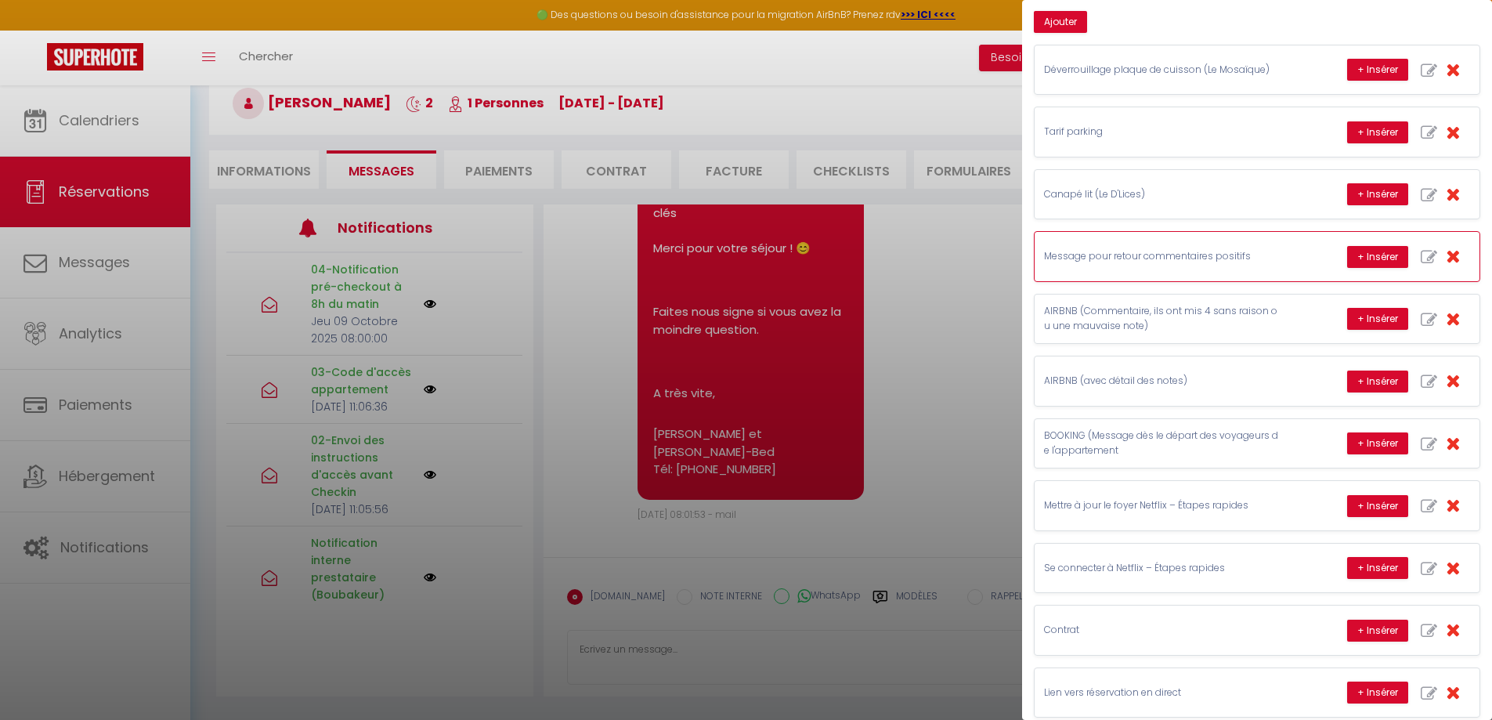
scroll to position [157, 0]
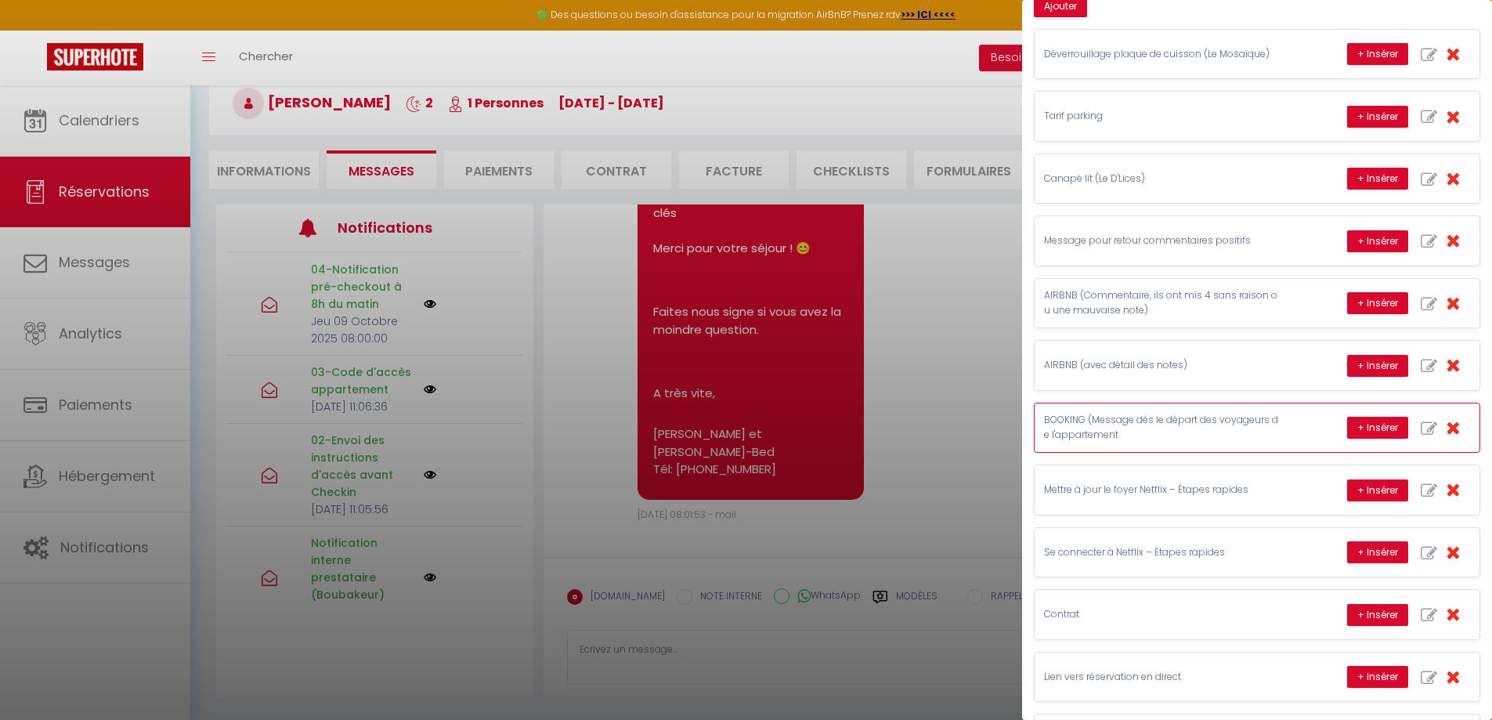
click at [1177, 427] on p "BOOKING (Message dès le départ des voyageurs de l'appartement" at bounding box center [1161, 428] width 235 height 30
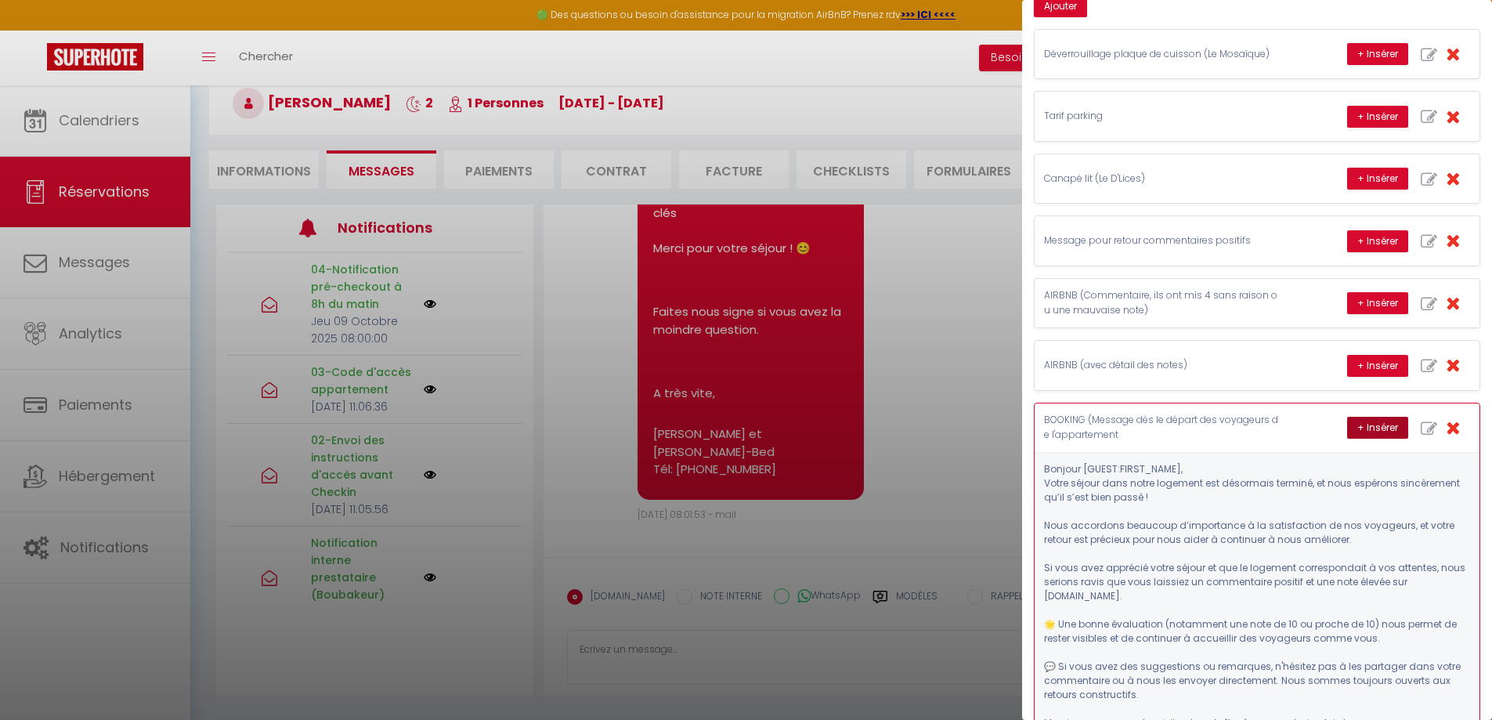
click at [1357, 426] on button "+ Insérer" at bounding box center [1377, 428] width 61 height 22
type textarea "Bonjour [PERSON_NAME], Votre séjour dans notre logement est désormais terminé, …"
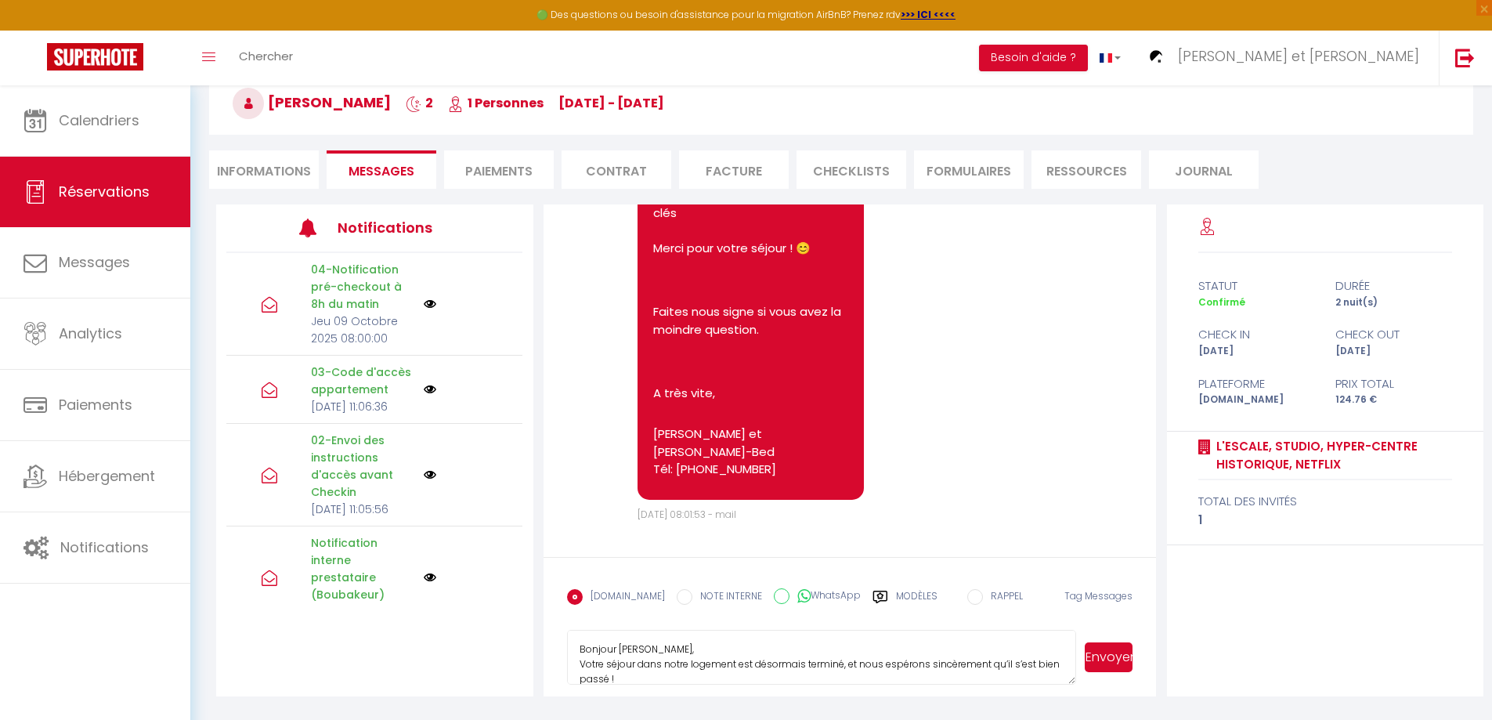
click at [1113, 660] on button "Envoyer" at bounding box center [1109, 657] width 48 height 30
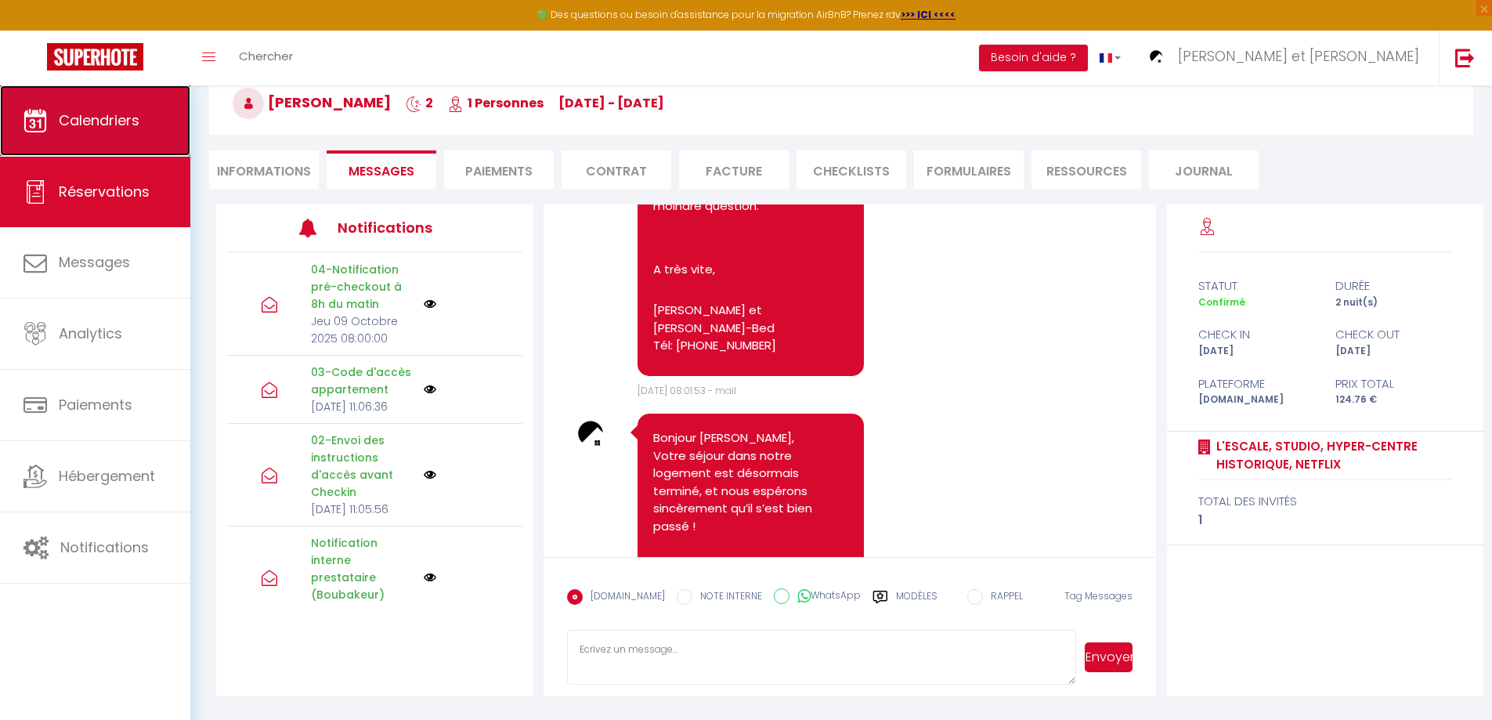
click at [125, 118] on span "Calendriers" at bounding box center [99, 120] width 81 height 20
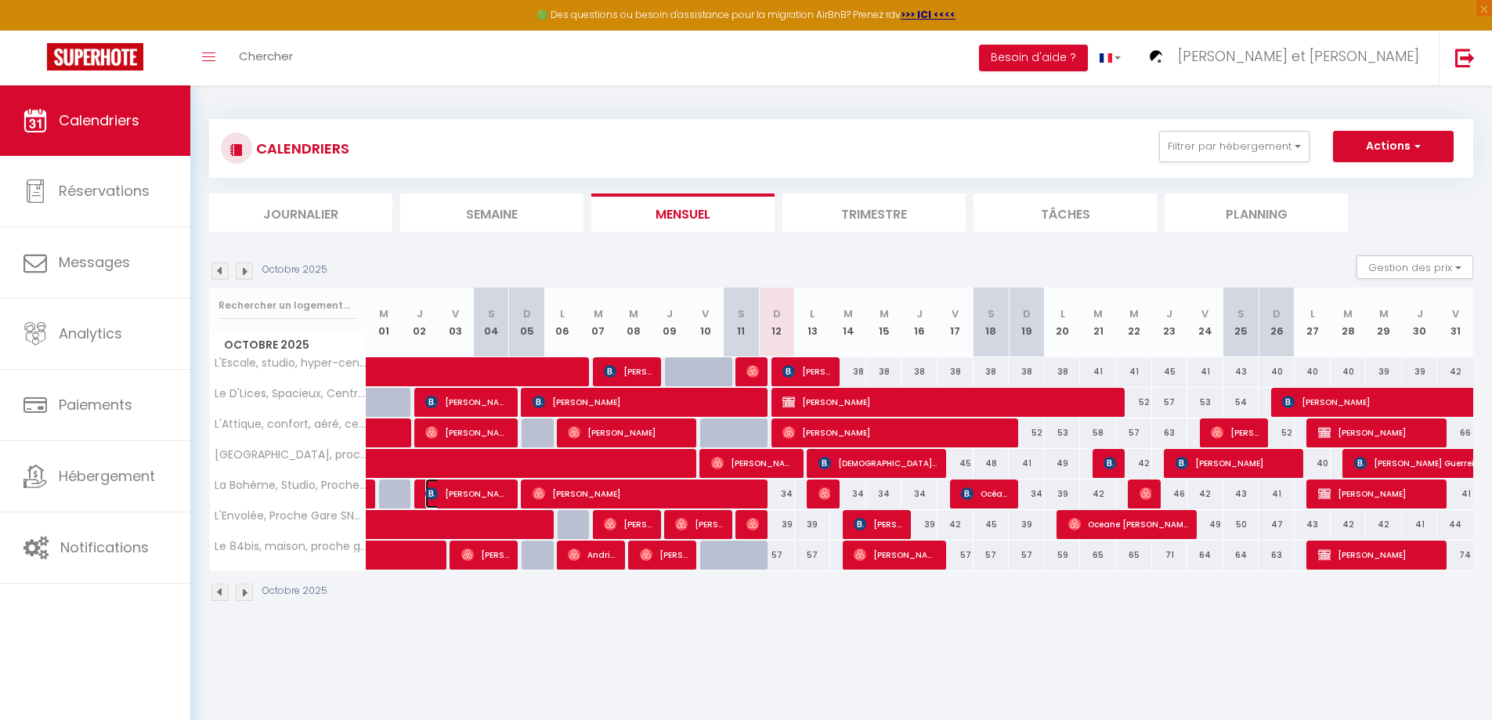
click at [467, 491] on span "[PERSON_NAME]" at bounding box center [467, 493] width 84 height 30
select select "OK"
select select "0"
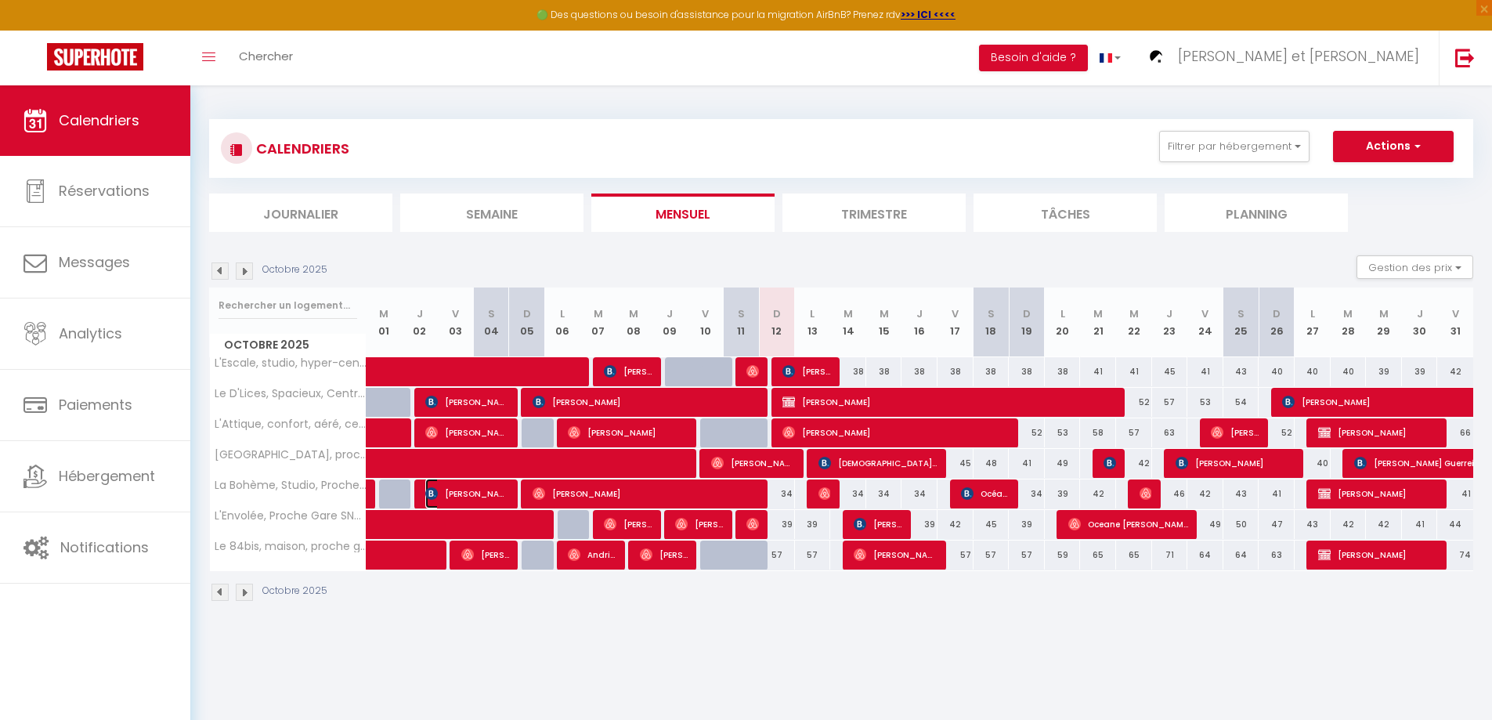
select select "1"
select select
select select "50747"
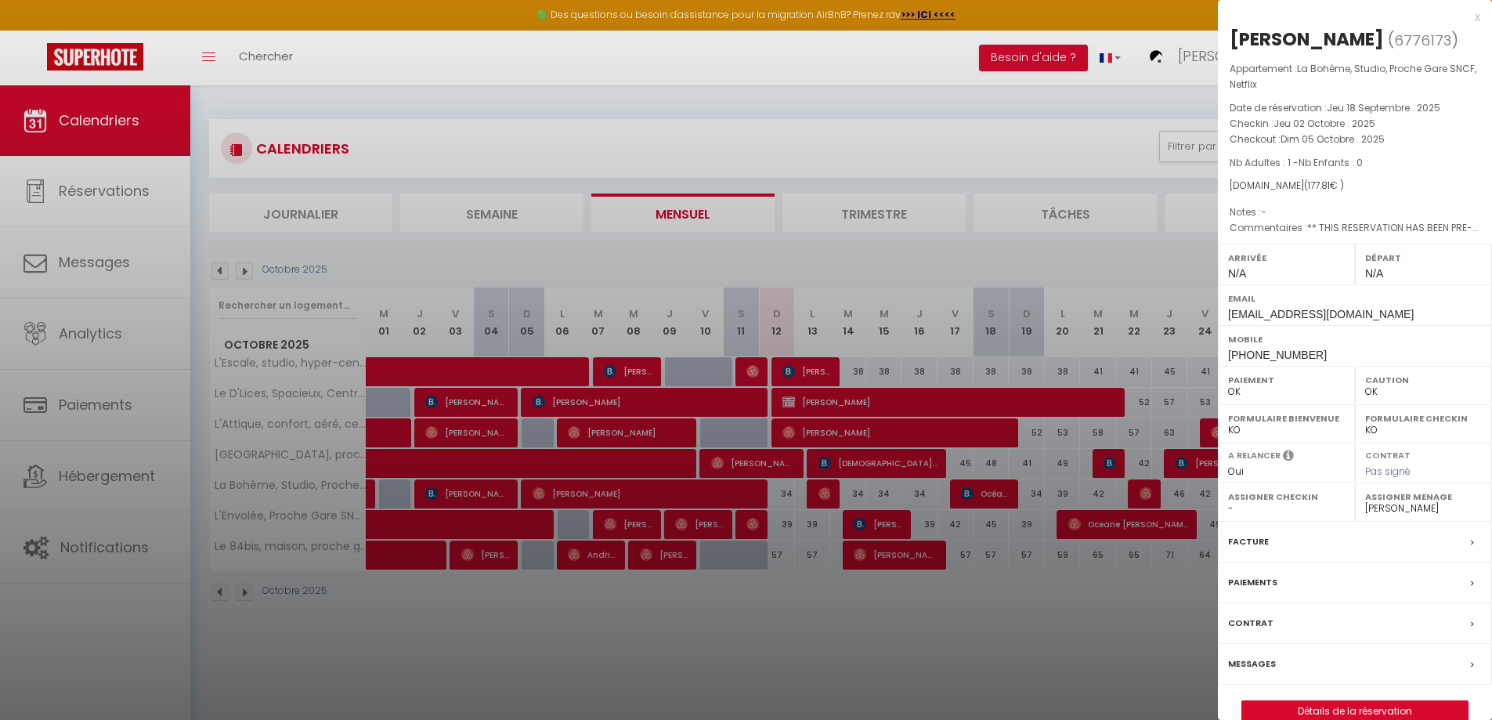
click at [1245, 660] on label "Messages" at bounding box center [1252, 663] width 48 height 16
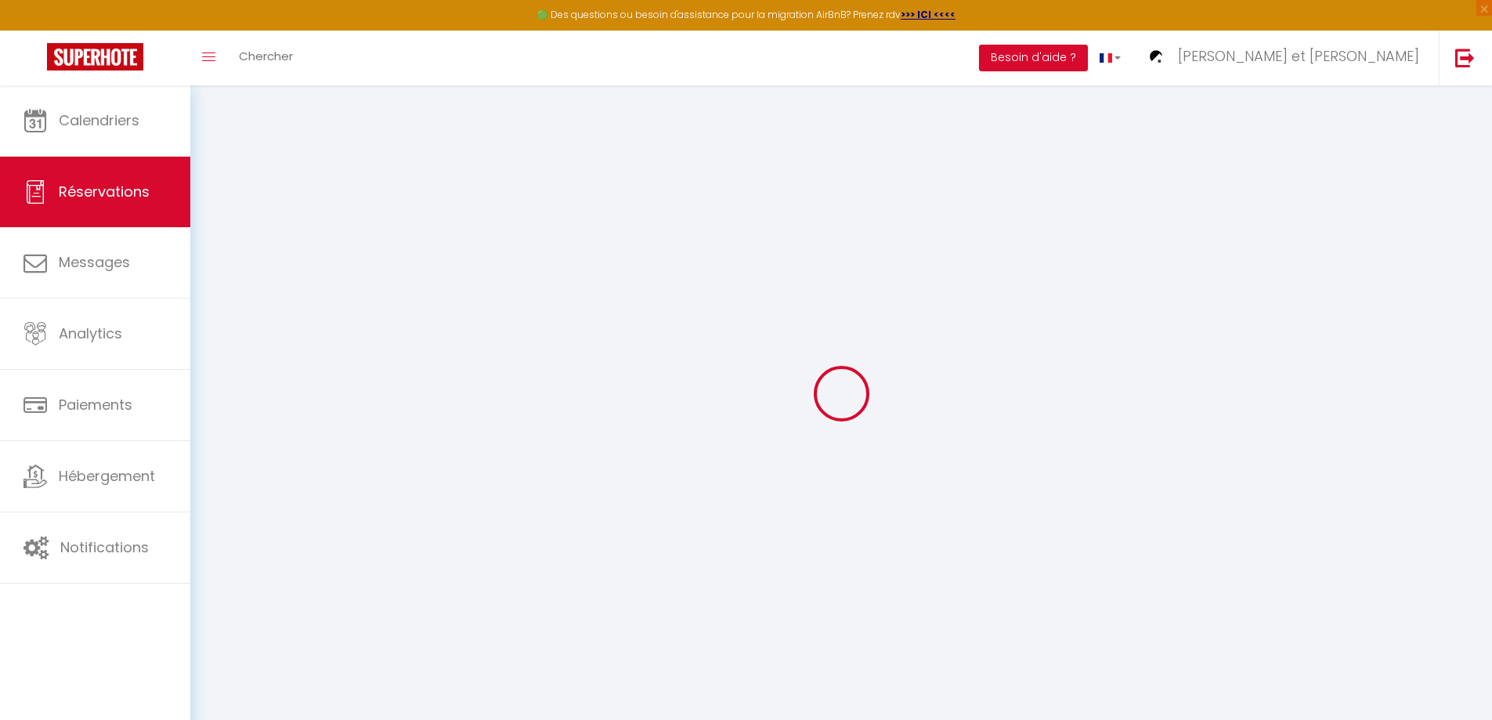
type input "[PERSON_NAME]"
type input "Desplains"
type input "[EMAIL_ADDRESS][DOMAIN_NAME]"
type input "[PHONE_NUMBER]"
select select "FR"
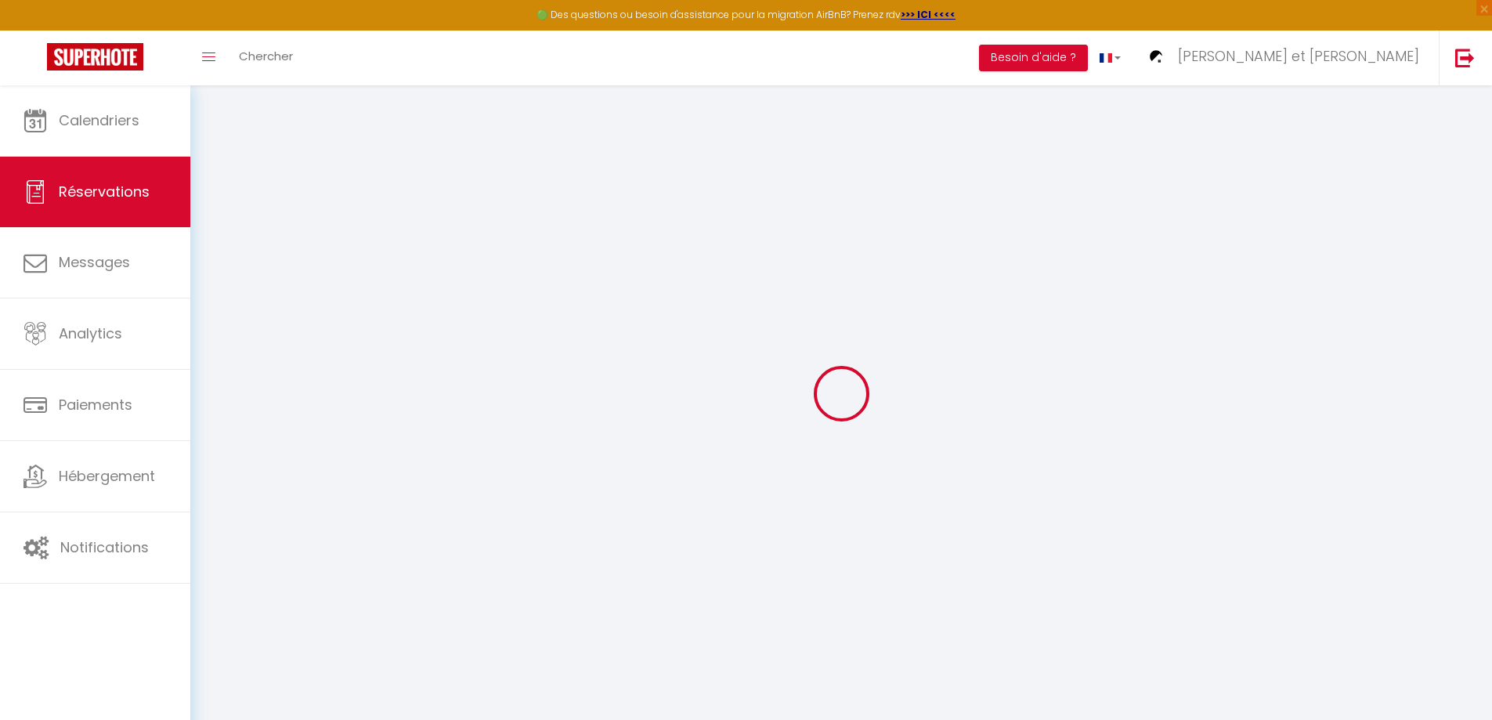
type input "15"
type input "25.73"
type input "2.49"
select select "74599"
select select "1"
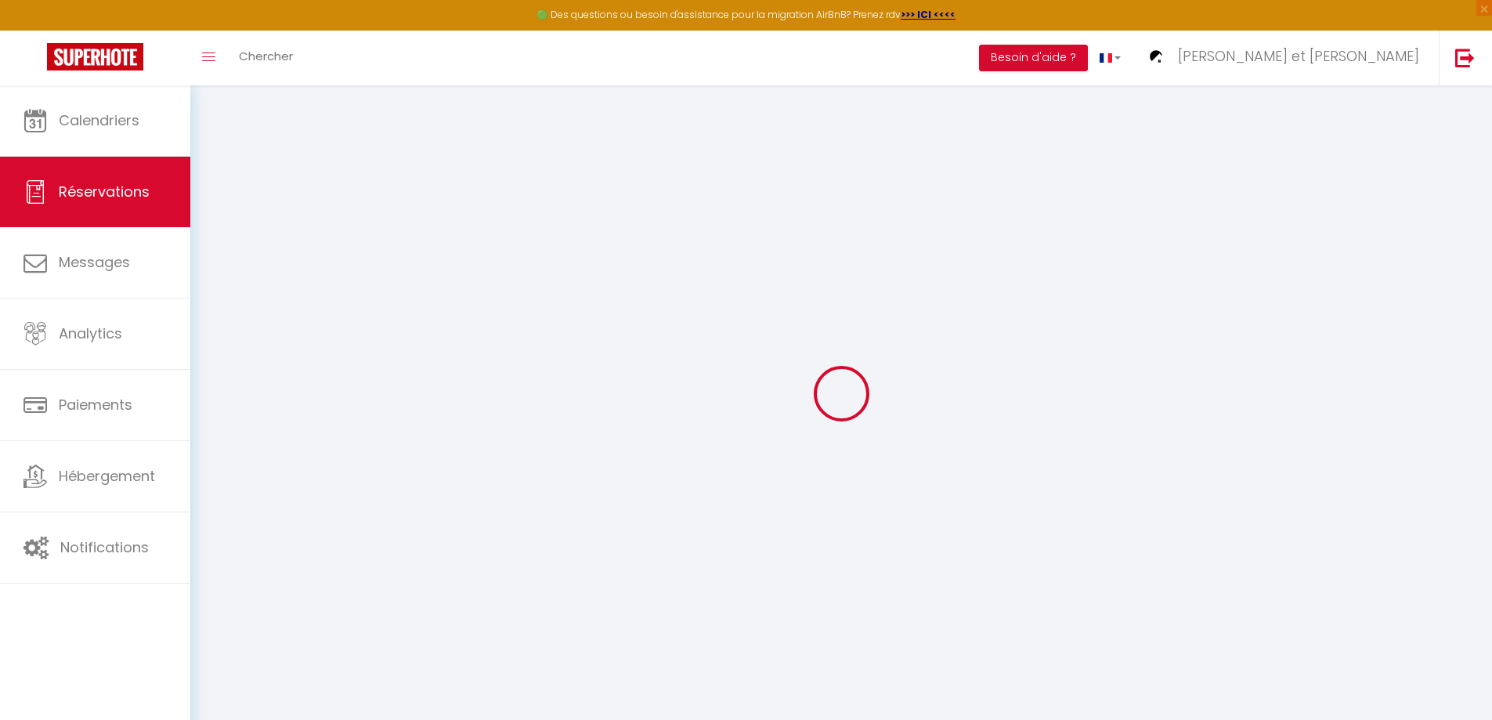
select select
type input "1"
select select "12"
select select "15"
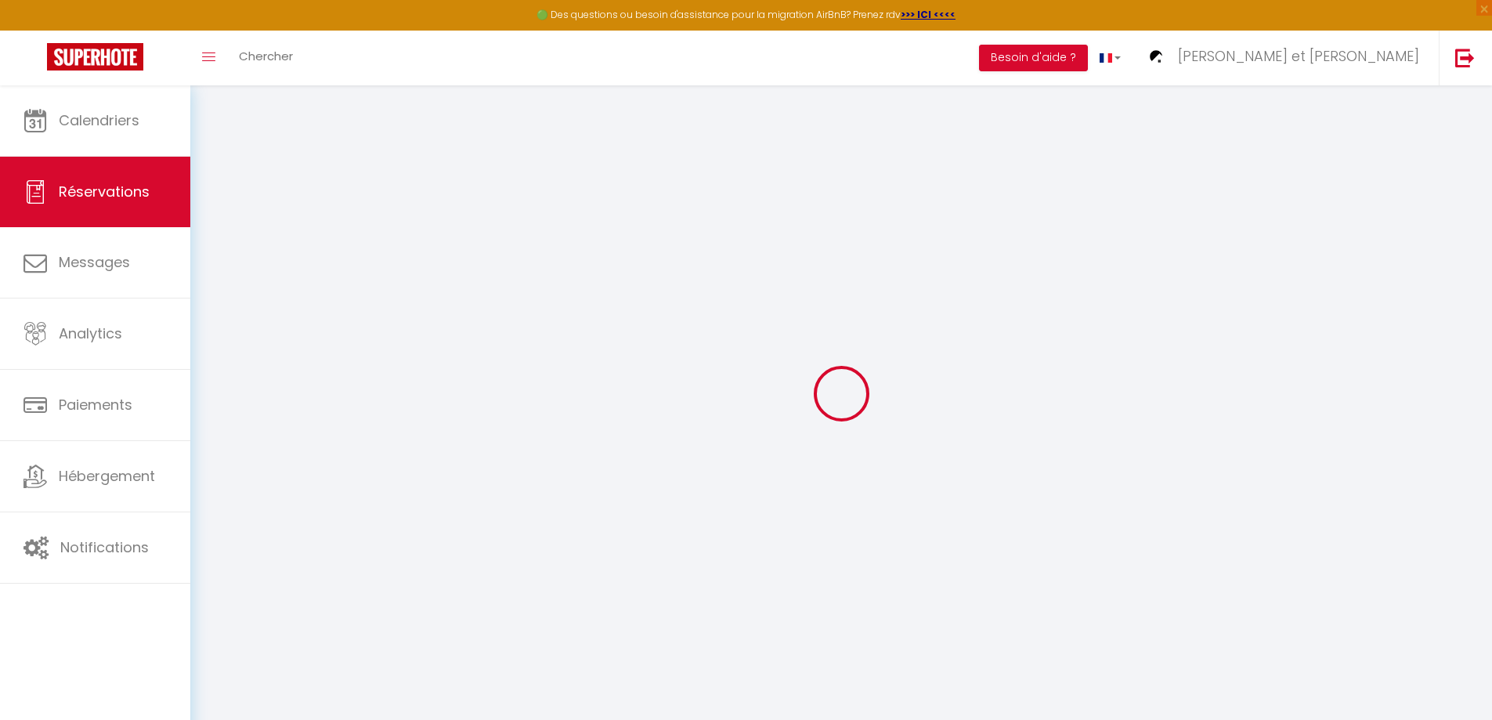
type input "138.51"
checkbox input "false"
type input "0"
select select "2"
type input "0"
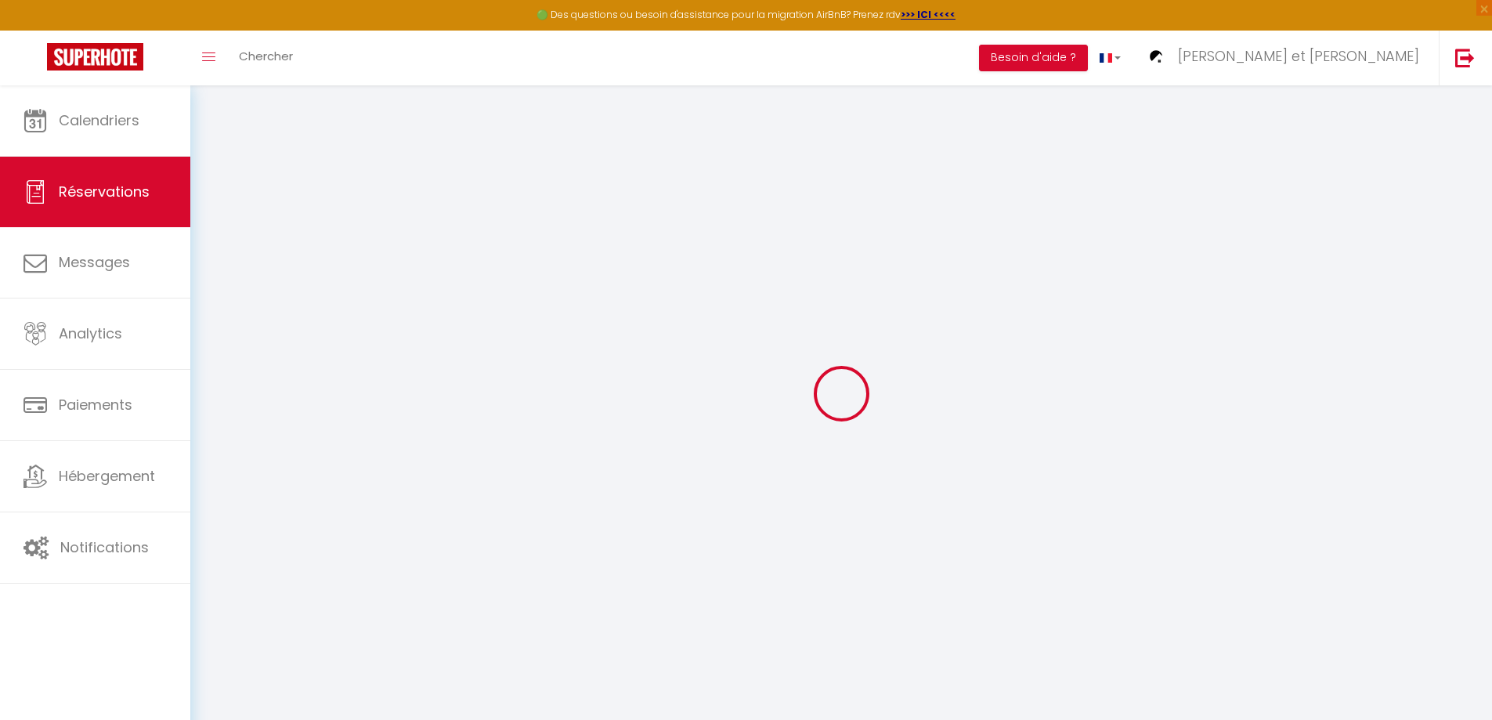
type input "0"
select select
checkbox input "false"
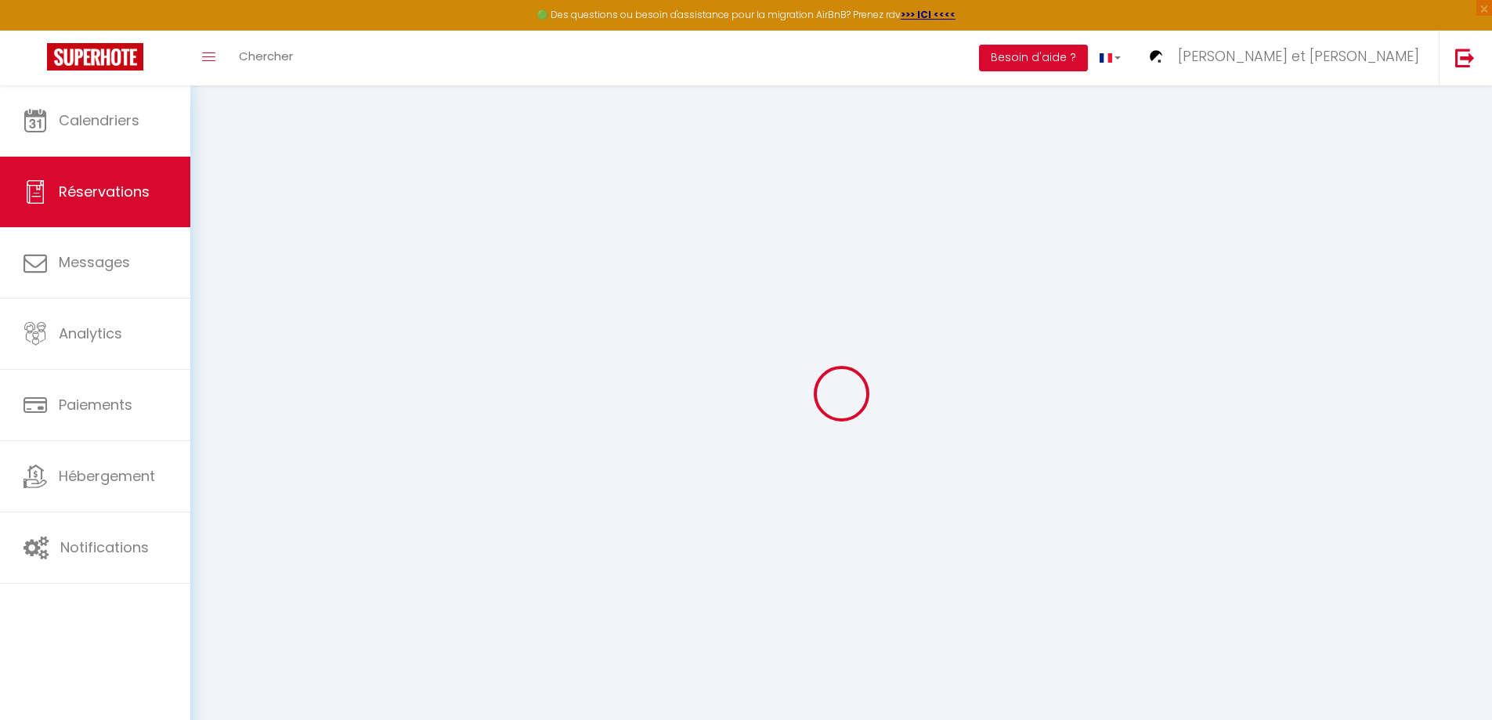
select select
checkbox input "false"
select select
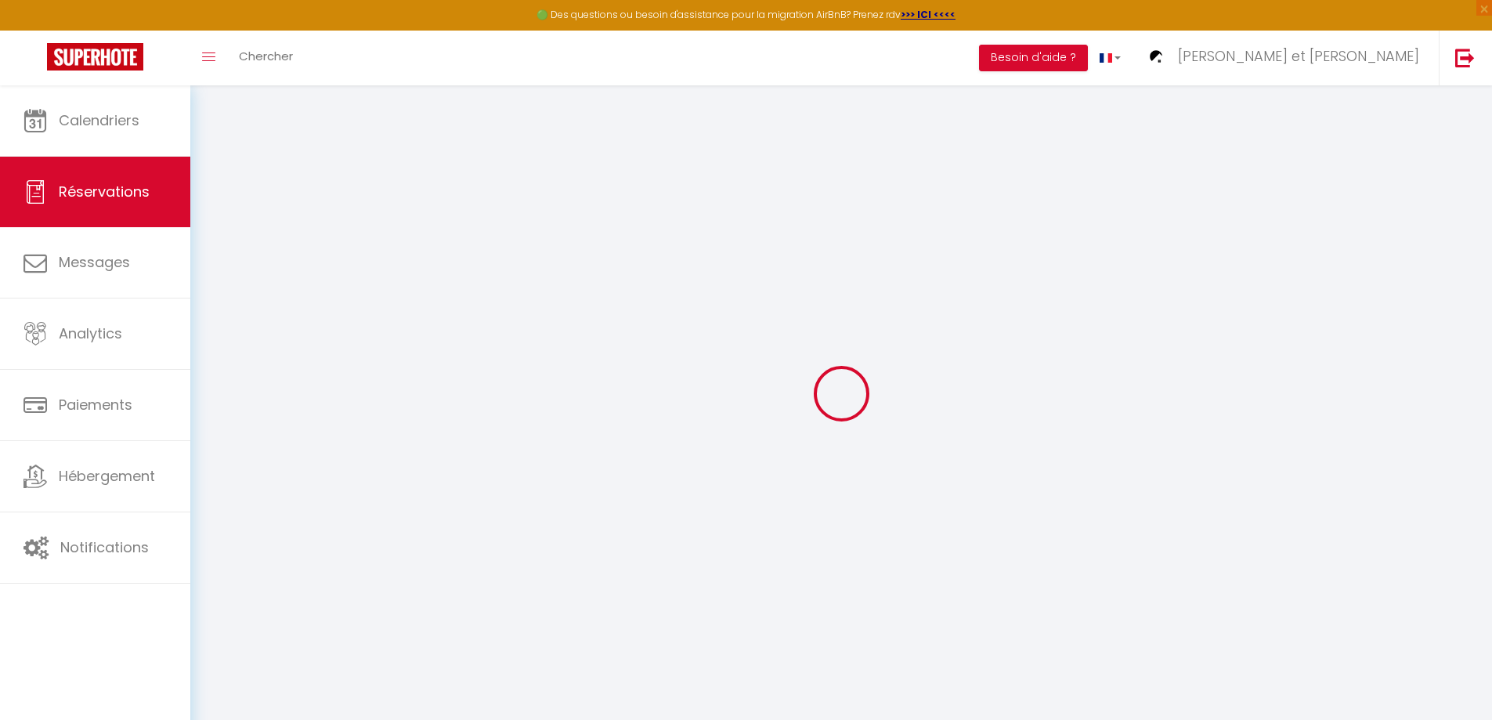
checkbox input "false"
type textarea "** THIS RESERVATION HAS BEEN PRE-PAID ** Reservation has a cancellation grace p…"
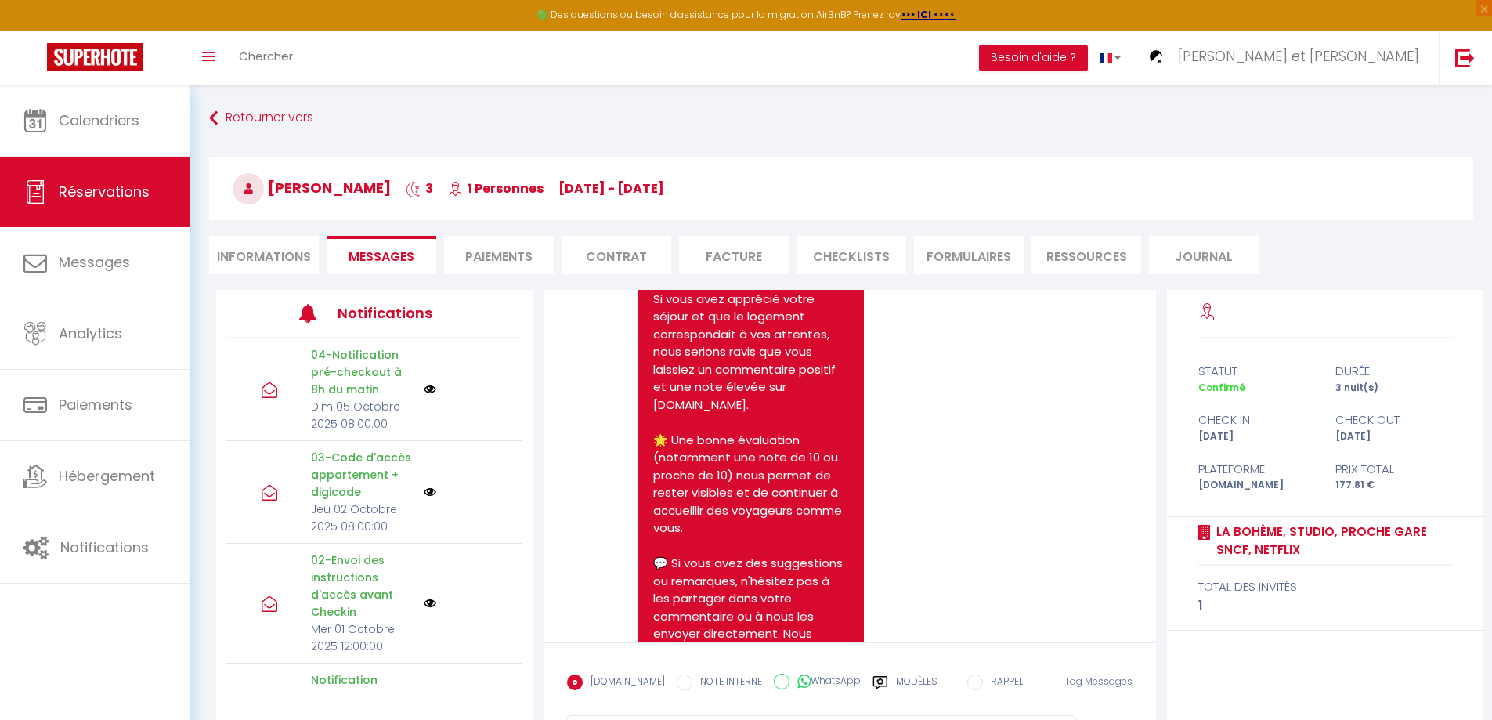
scroll to position [4849, 0]
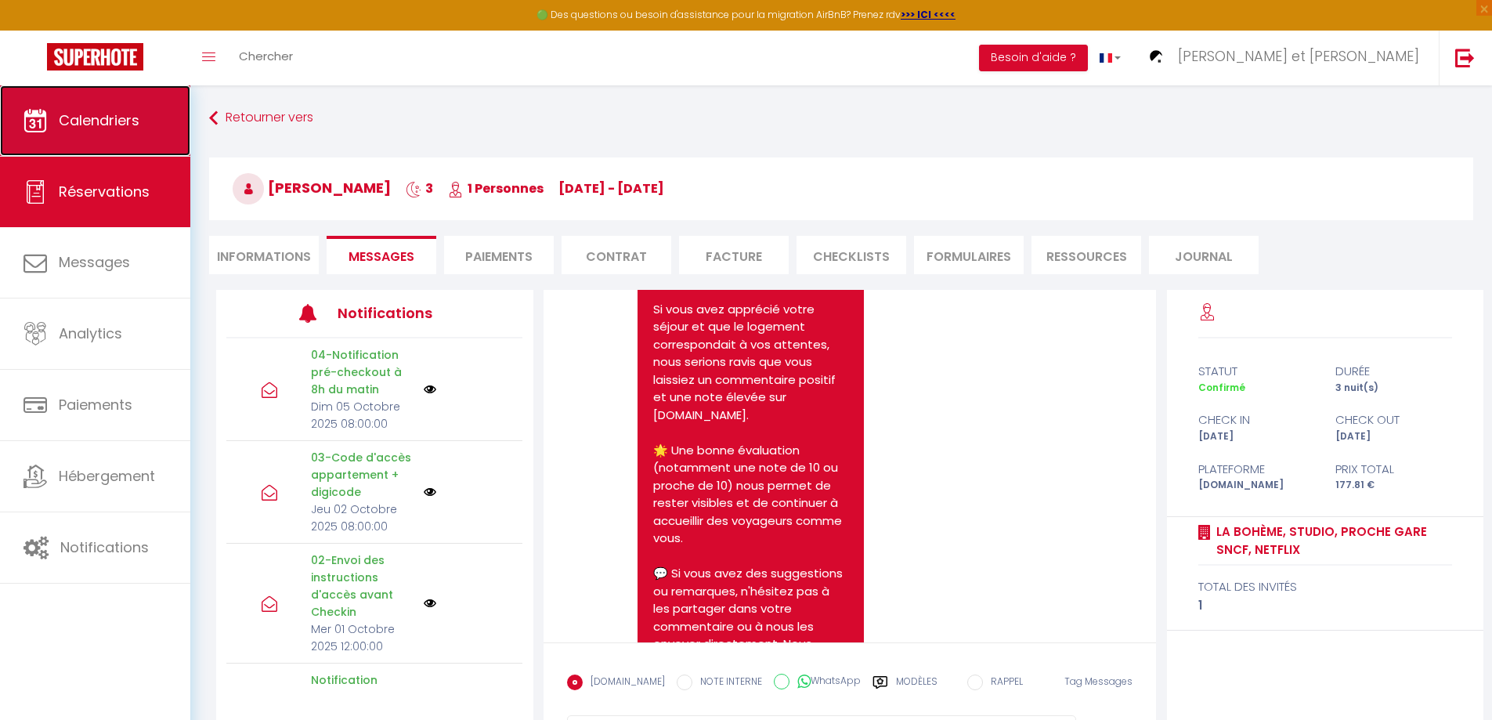
click at [122, 111] on span "Calendriers" at bounding box center [99, 120] width 81 height 20
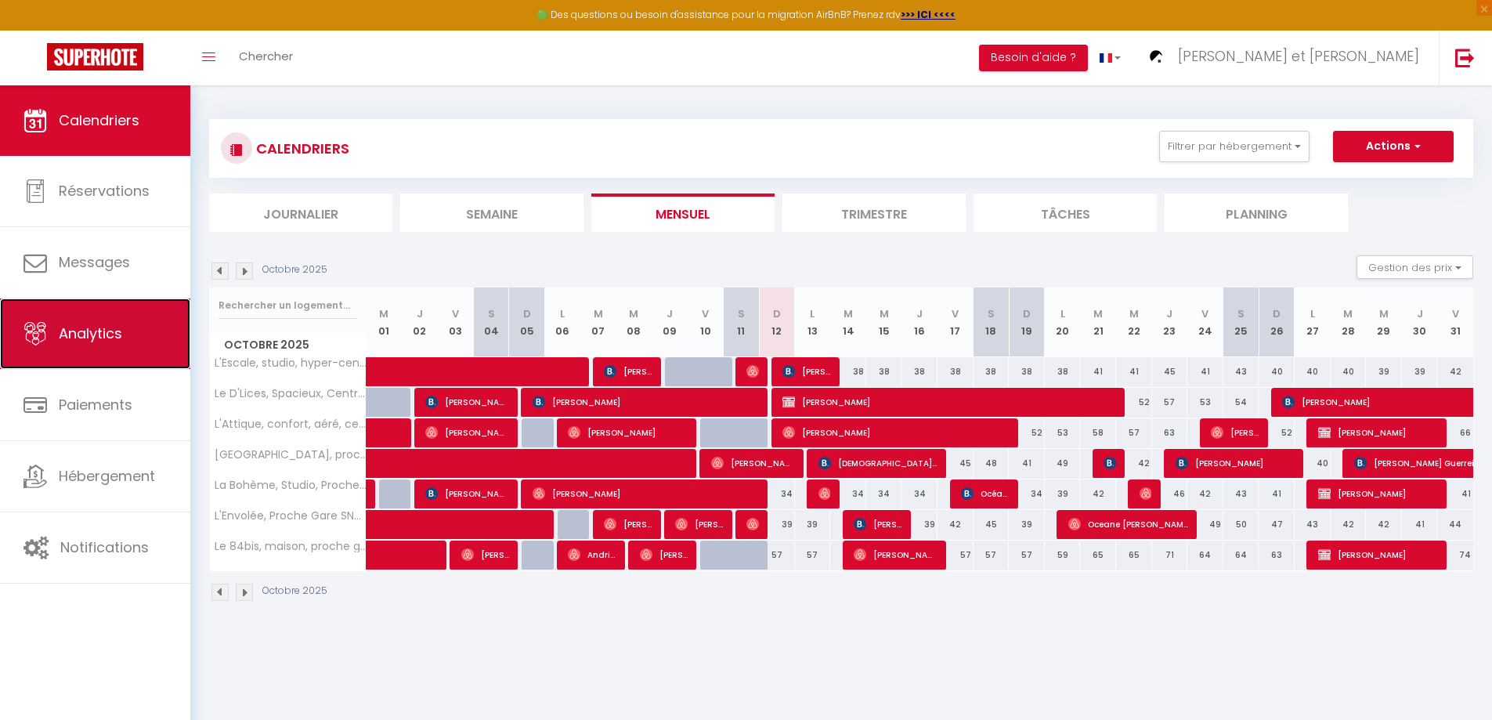
click at [86, 347] on link "Analytics" at bounding box center [95, 333] width 190 height 70
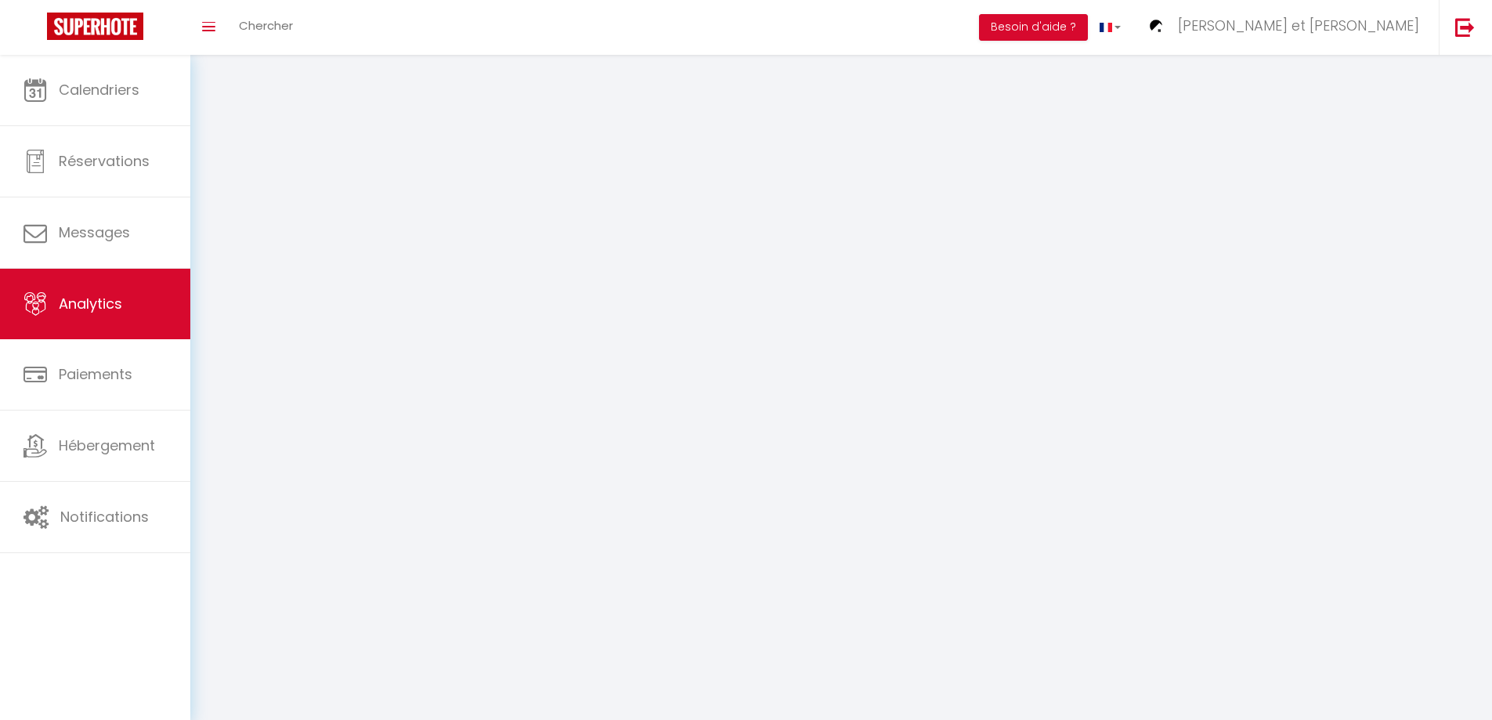
select select "2025"
select select "10"
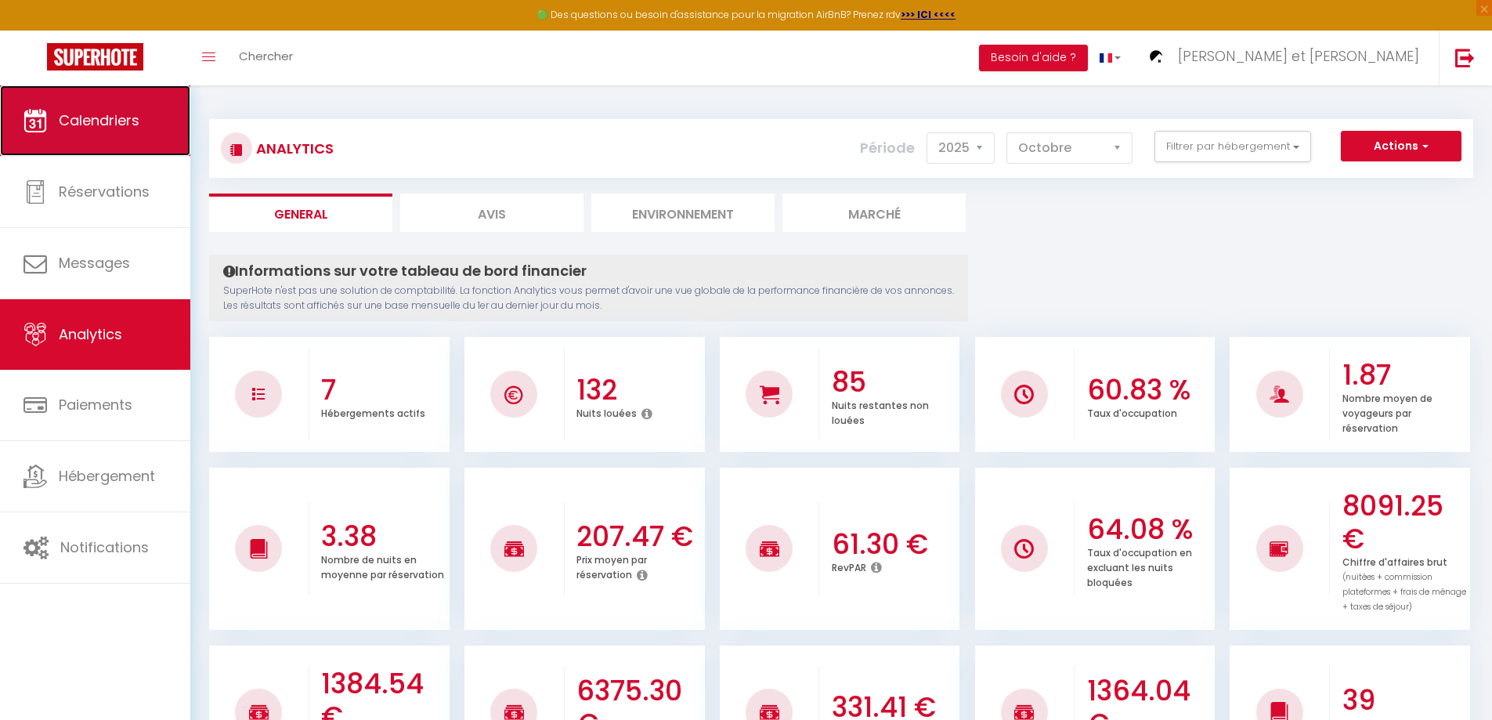
click at [150, 110] on link "Calendriers" at bounding box center [95, 120] width 190 height 70
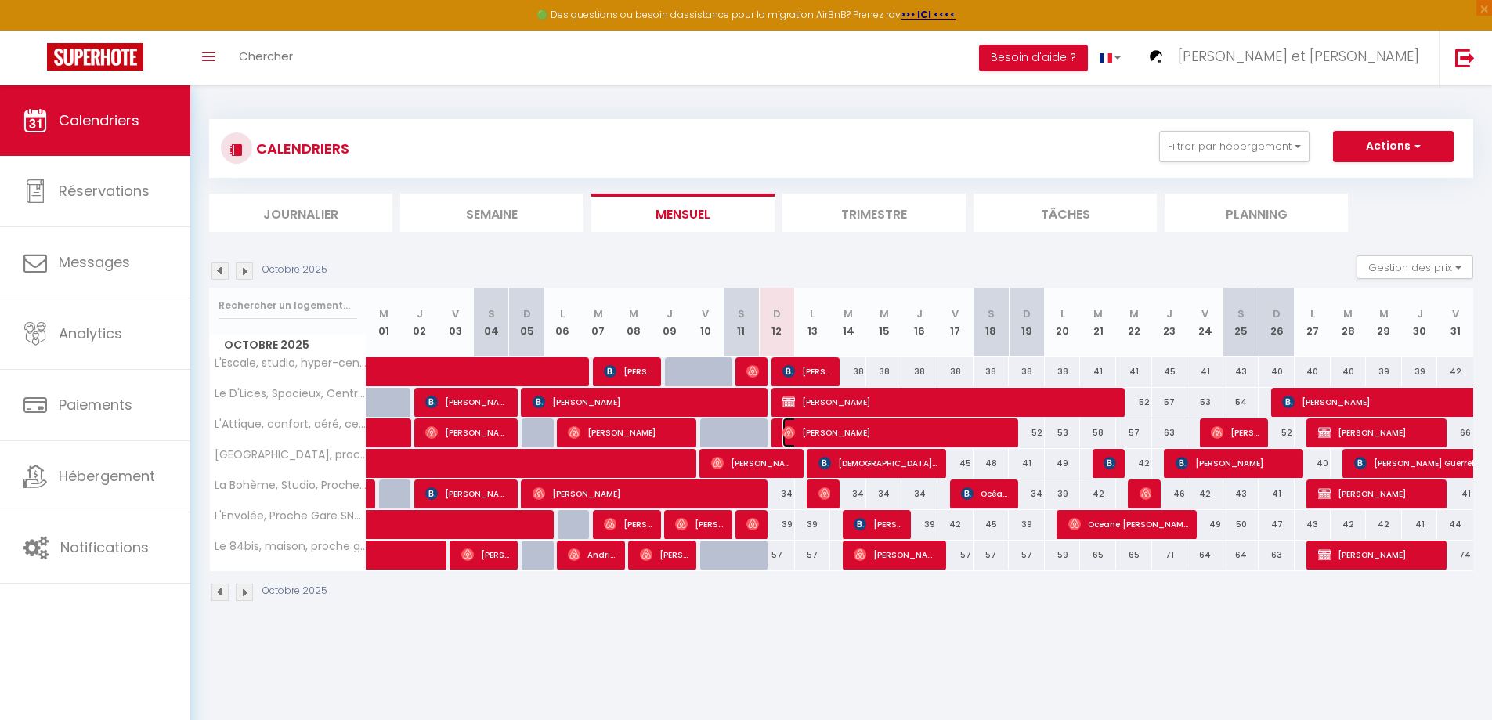
click at [803, 434] on span "[PERSON_NAME]" at bounding box center [896, 432] width 228 height 30
select select "OK"
select select "0"
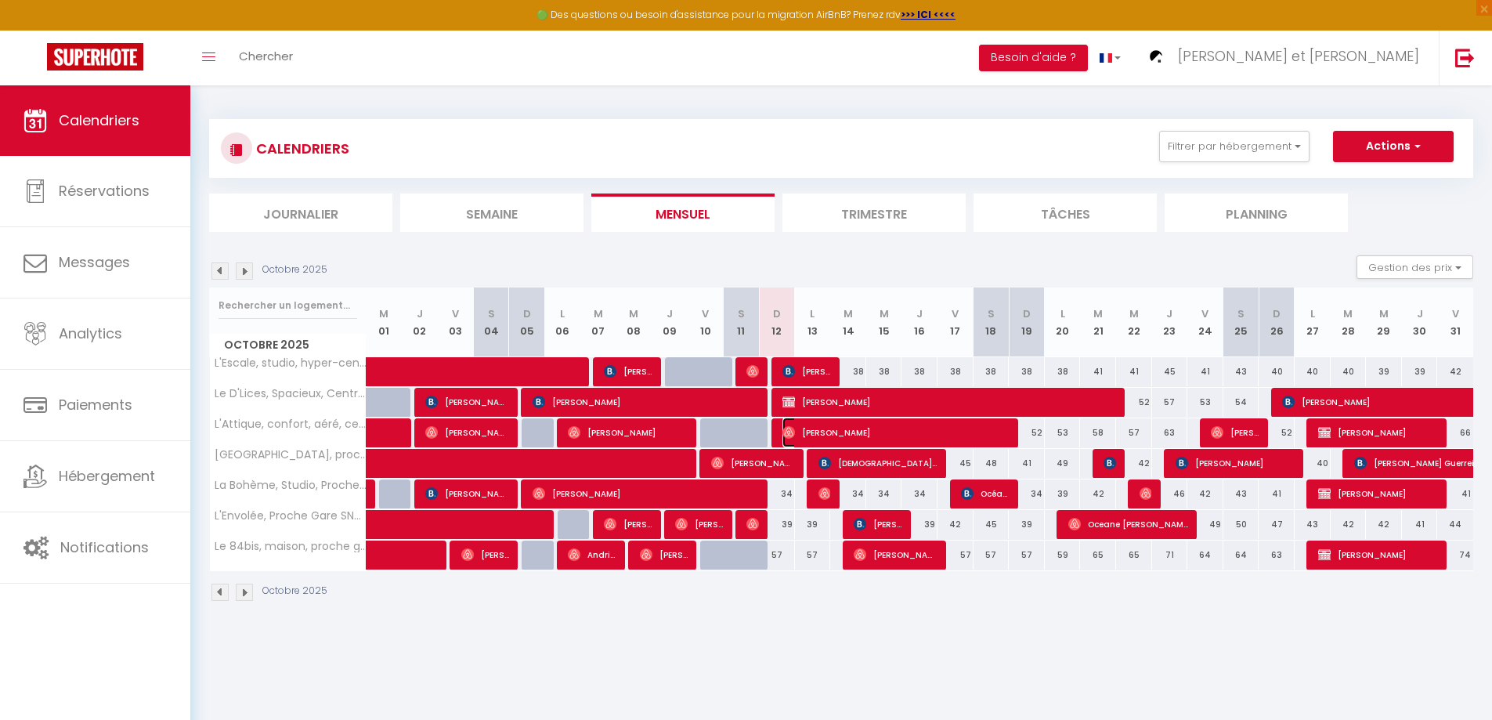
select select "1"
select select
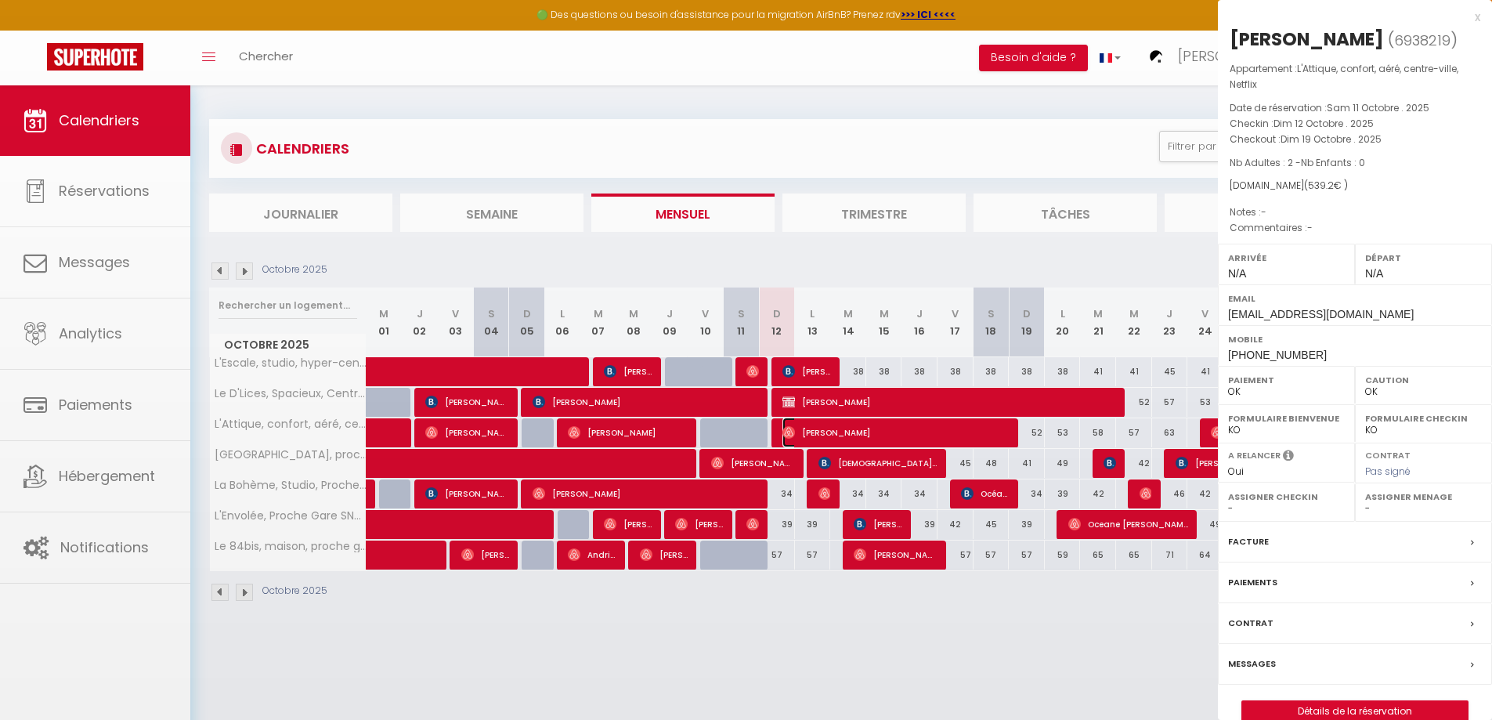
select select "44932"
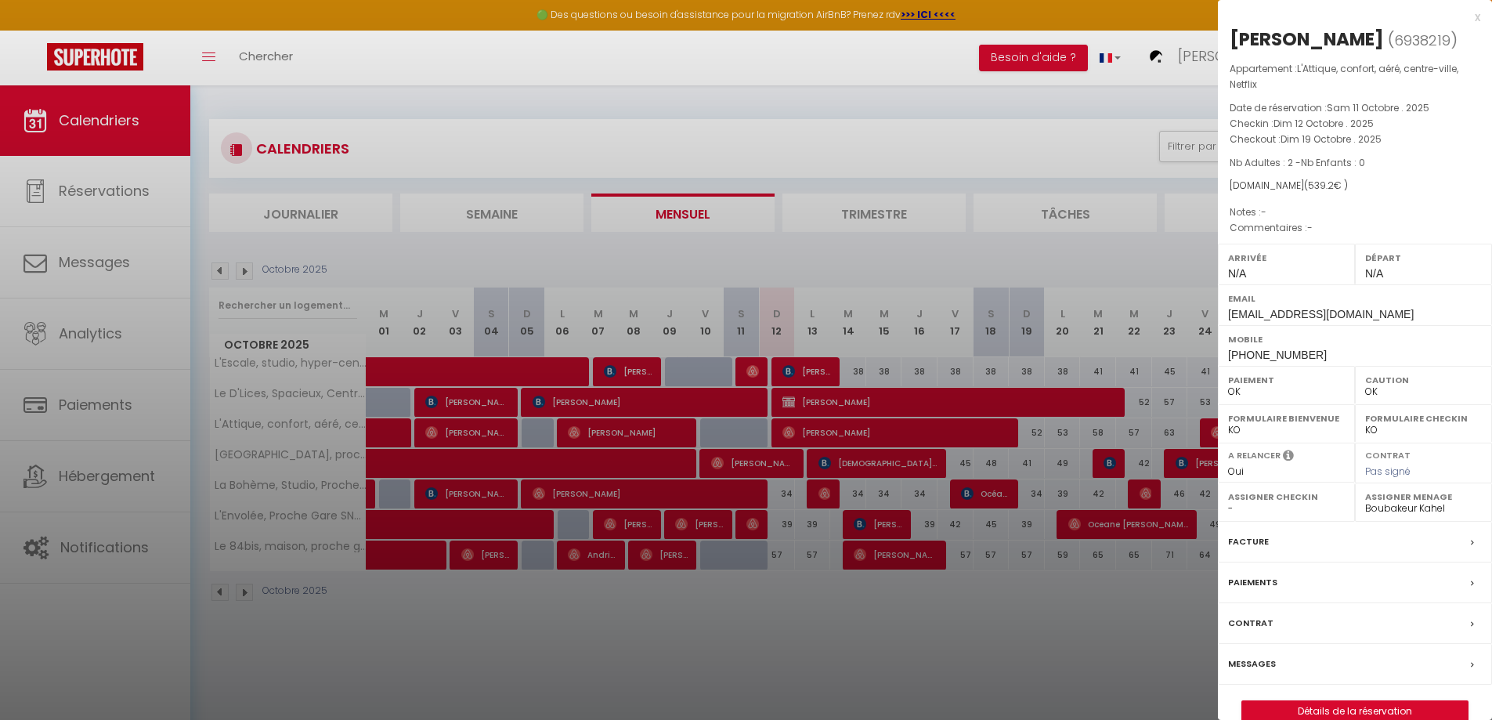
click at [1478, 19] on div "x" at bounding box center [1349, 17] width 262 height 19
